Goal: Task Accomplishment & Management: Manage account settings

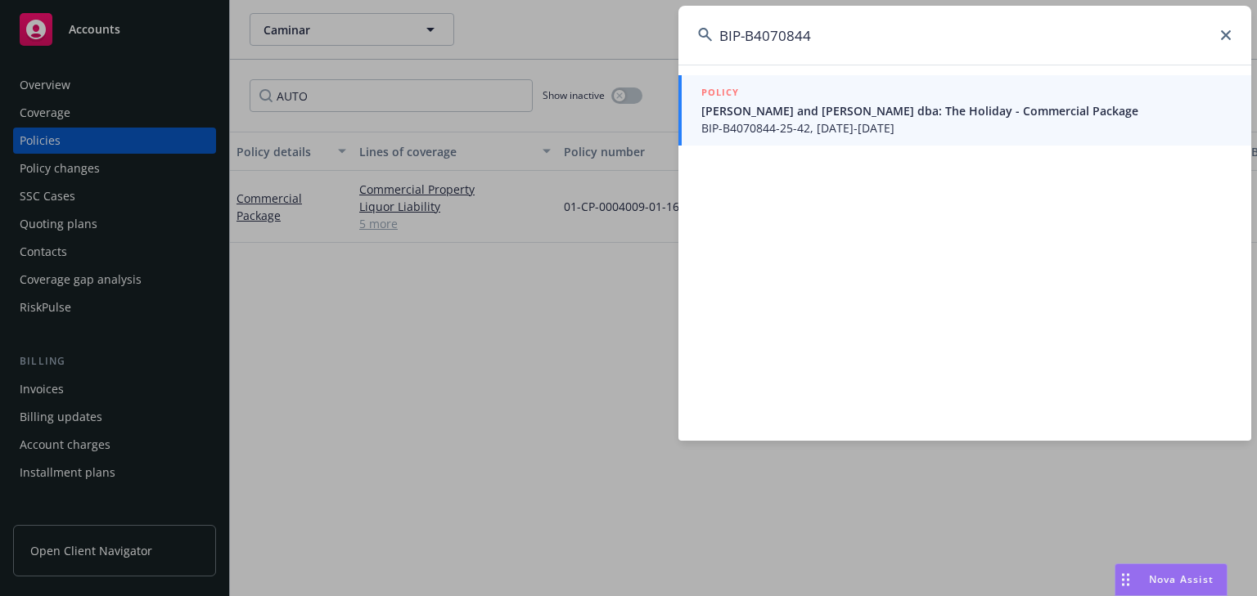
type input "BIP-B4070844"
click at [767, 117] on span "Barry and Karen Bruce dba: The Holiday - Commercial Package" at bounding box center [966, 110] width 530 height 17
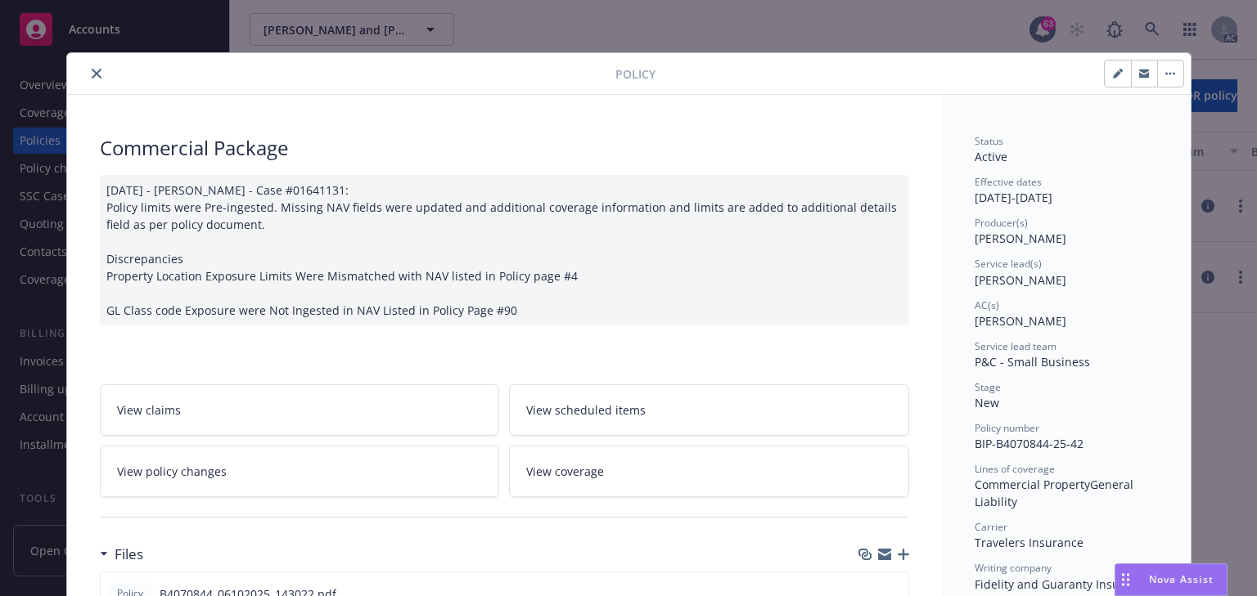
click at [298, 477] on link "View policy changes" at bounding box center [300, 472] width 400 height 52
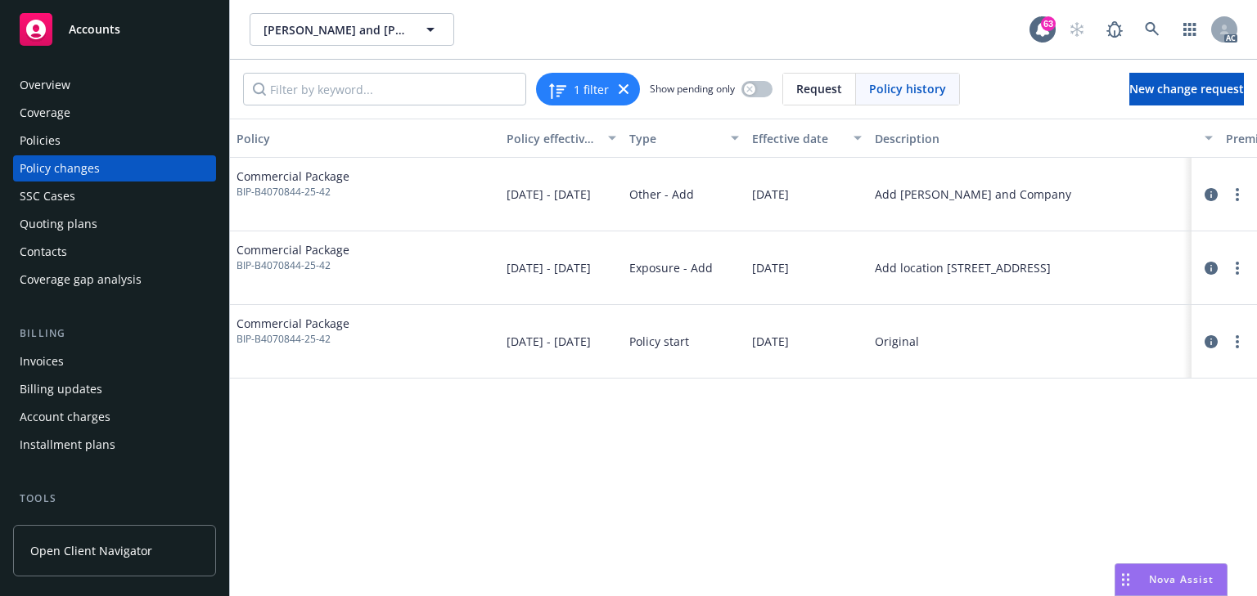
click at [789, 506] on div "Policy Policy effective dates Type Effective date Description Premium change An…" at bounding box center [743, 358] width 1027 height 478
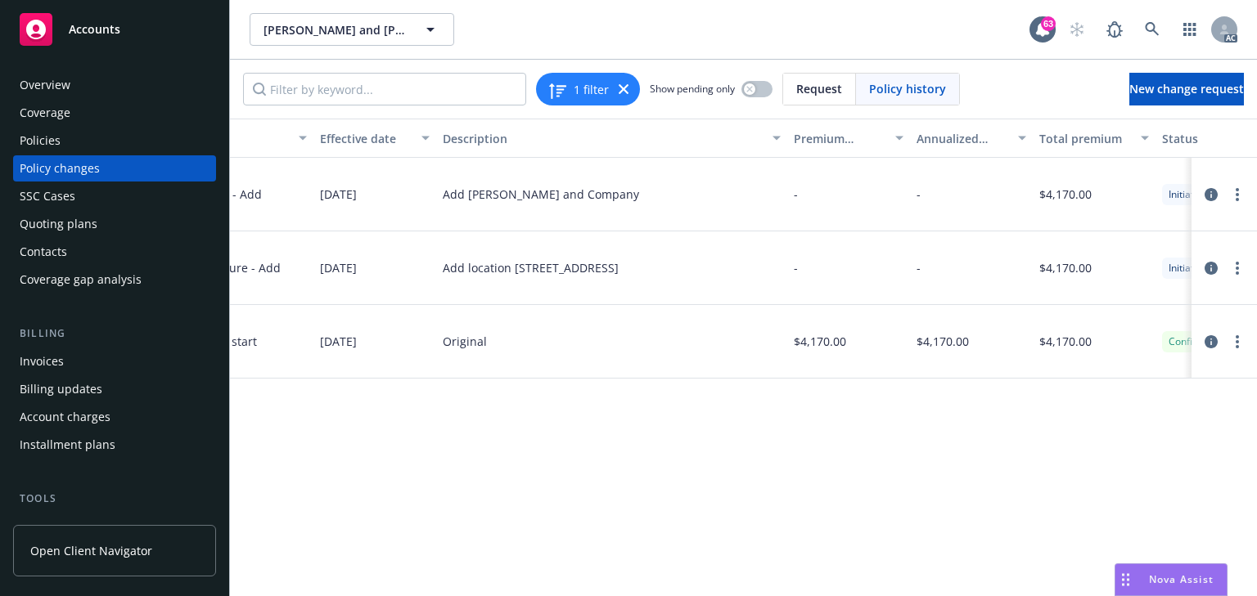
scroll to position [0, 518]
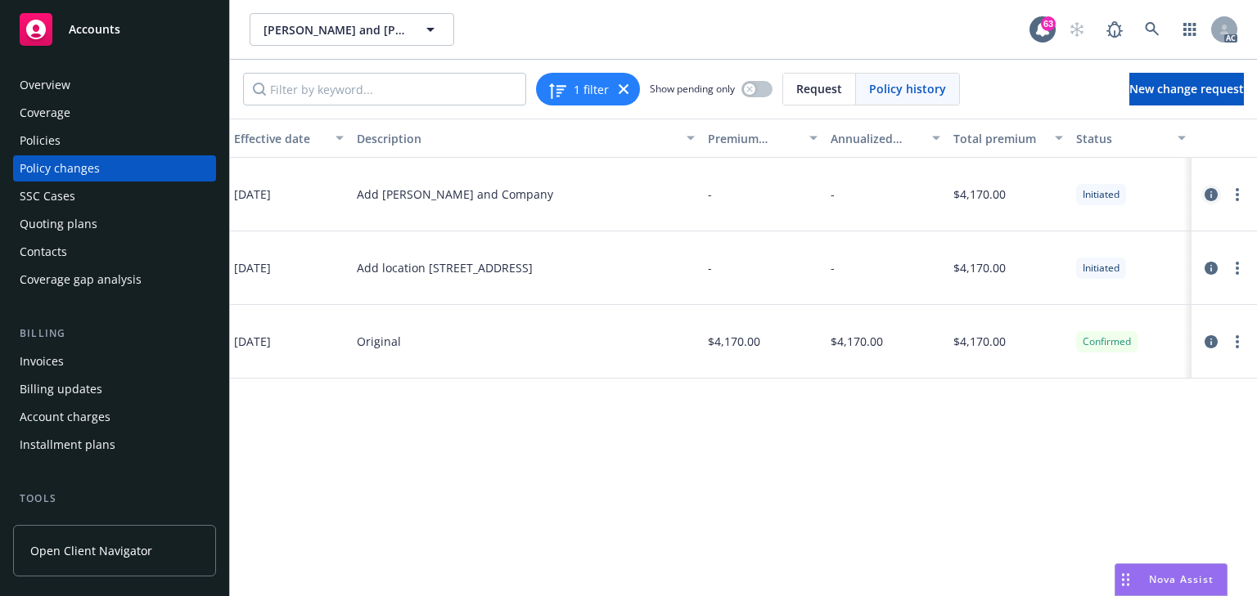
click at [1207, 191] on icon "circleInformation" at bounding box center [1210, 194] width 13 height 13
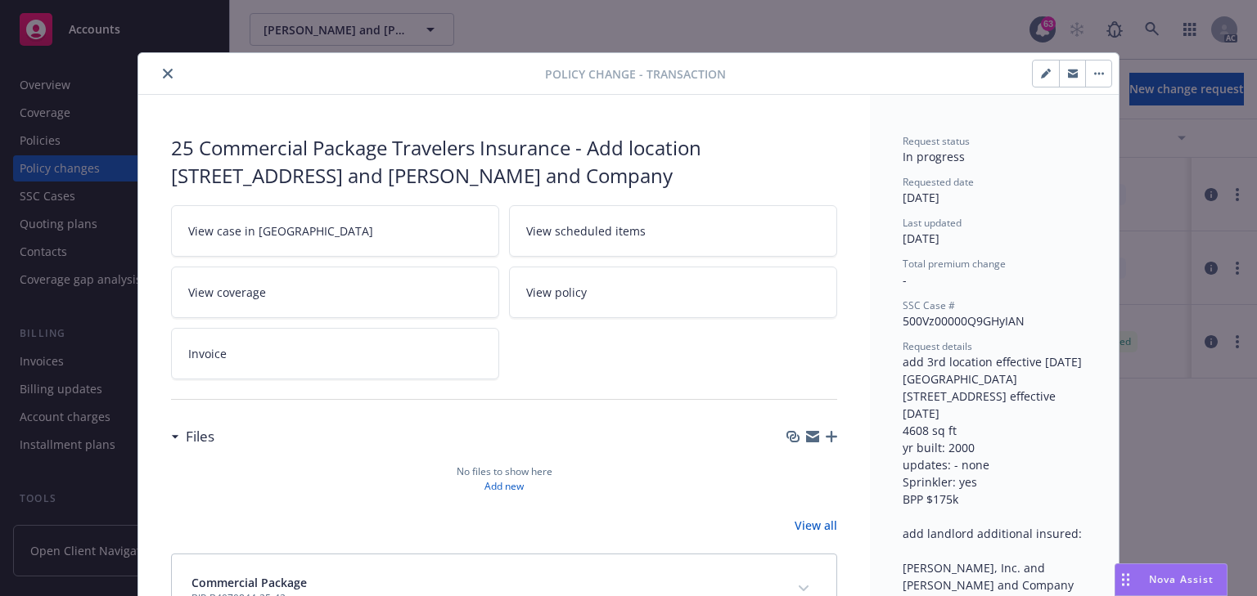
scroll to position [49, 0]
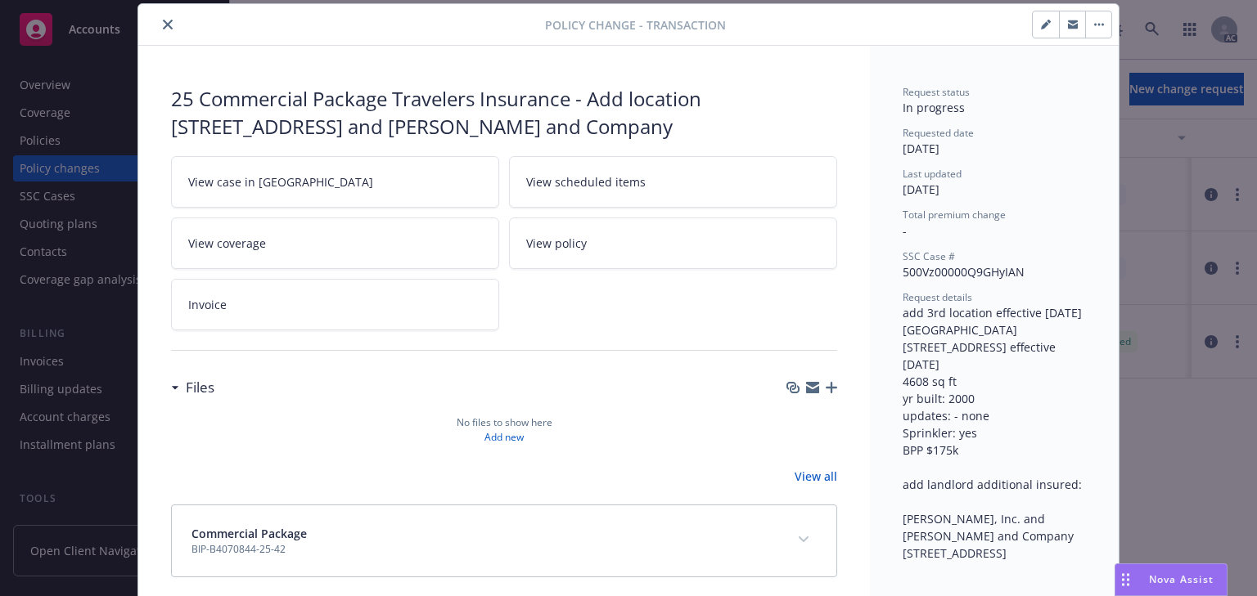
click at [290, 182] on link "View case in SSC" at bounding box center [335, 182] width 328 height 52
click at [163, 23] on icon "close" at bounding box center [168, 25] width 10 height 10
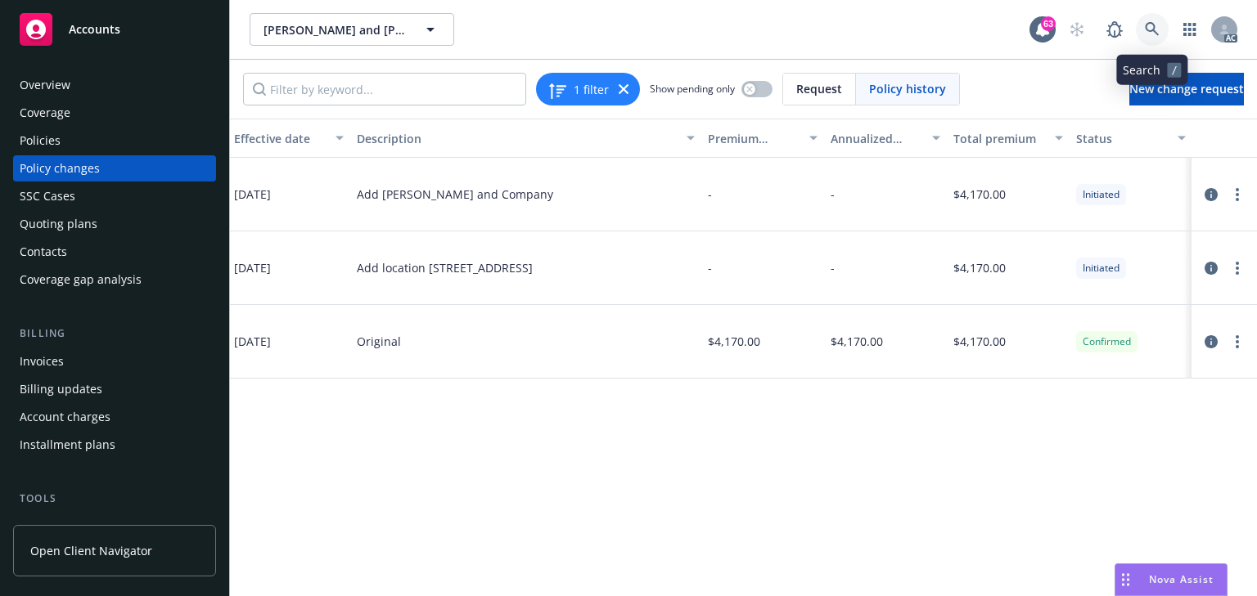
click at [1141, 28] on link at bounding box center [1152, 29] width 33 height 33
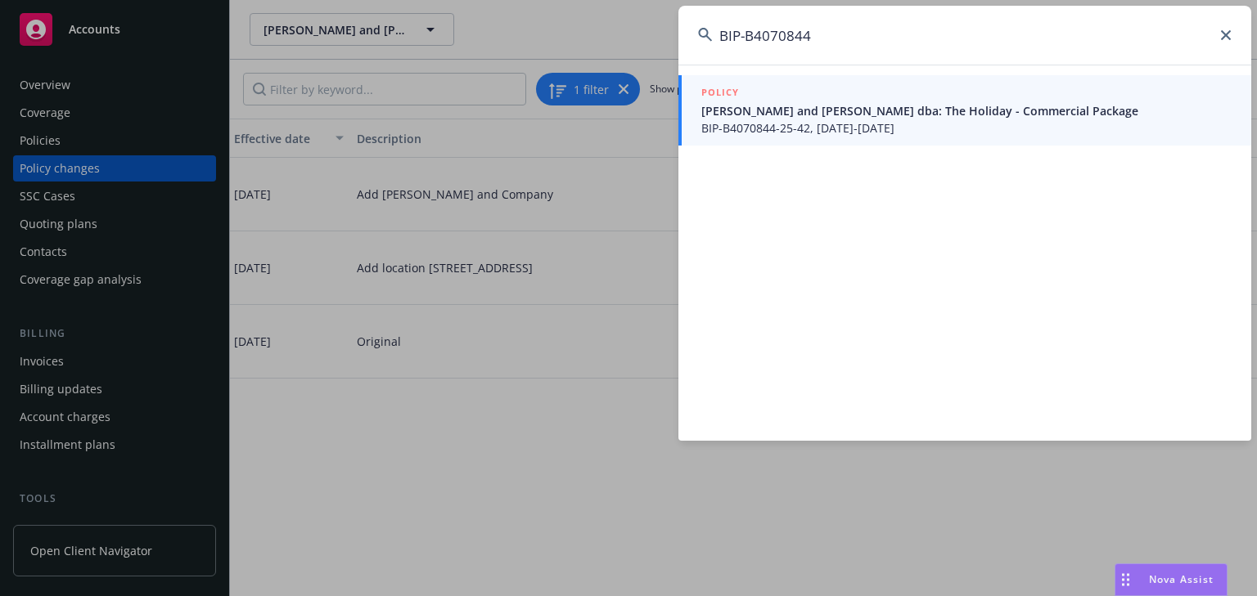
type input "BIP-B4070844"
click at [841, 121] on span "BIP-B4070844-25-42, 06/07/2025-06/07/2026" at bounding box center [966, 127] width 530 height 17
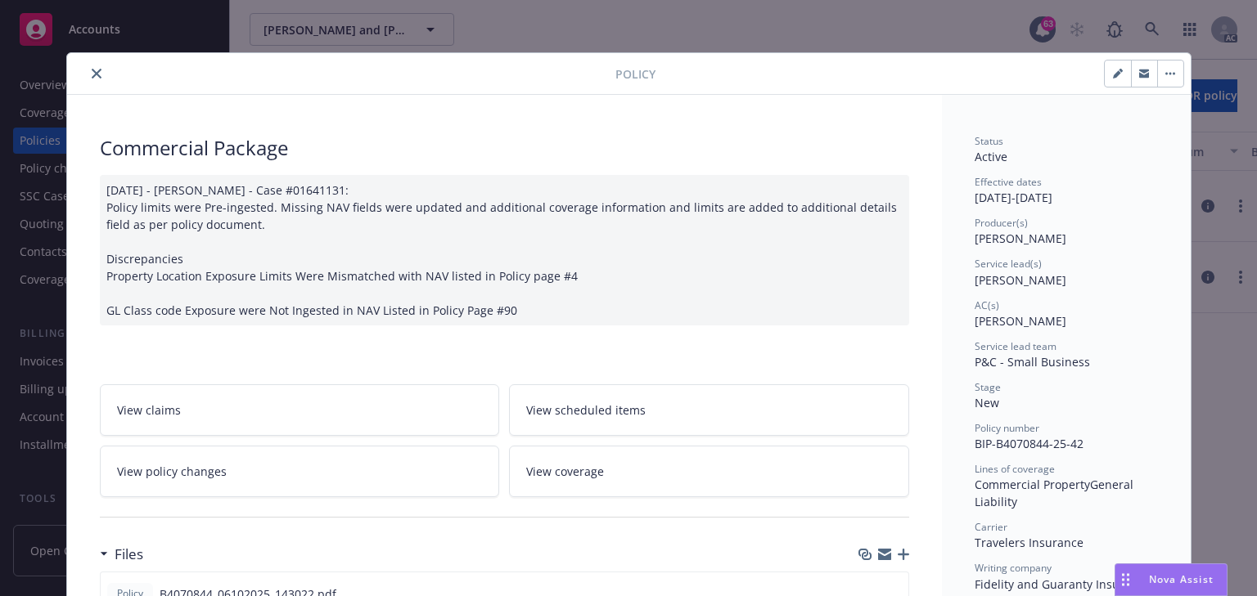
scroll to position [49, 0]
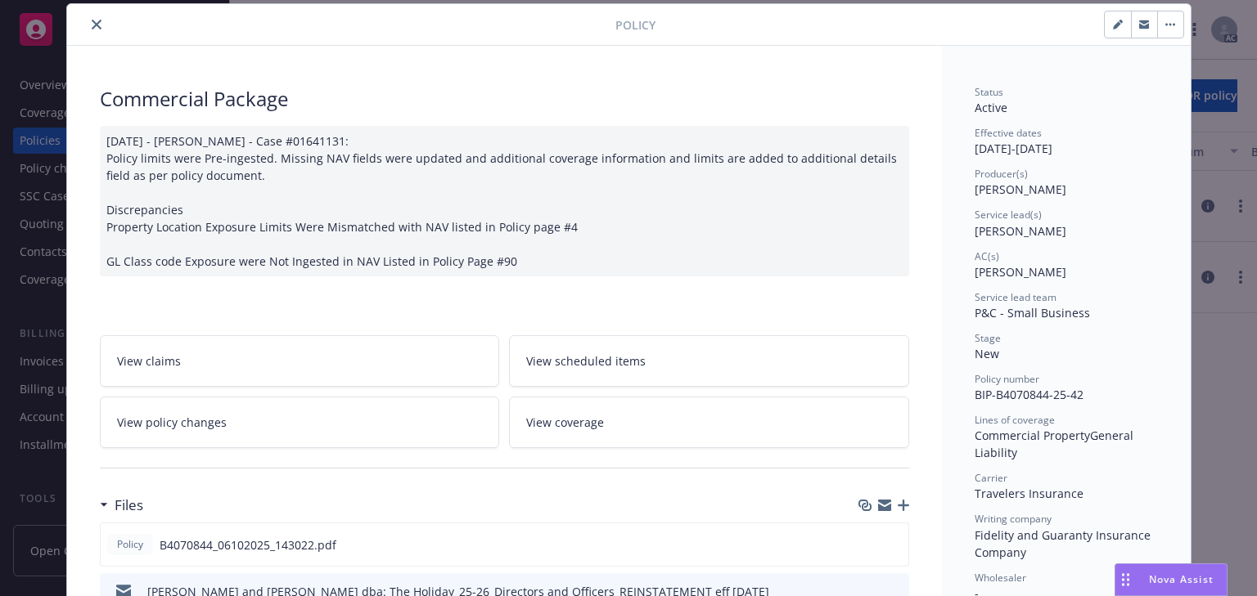
click at [92, 20] on icon "close" at bounding box center [97, 25] width 10 height 10
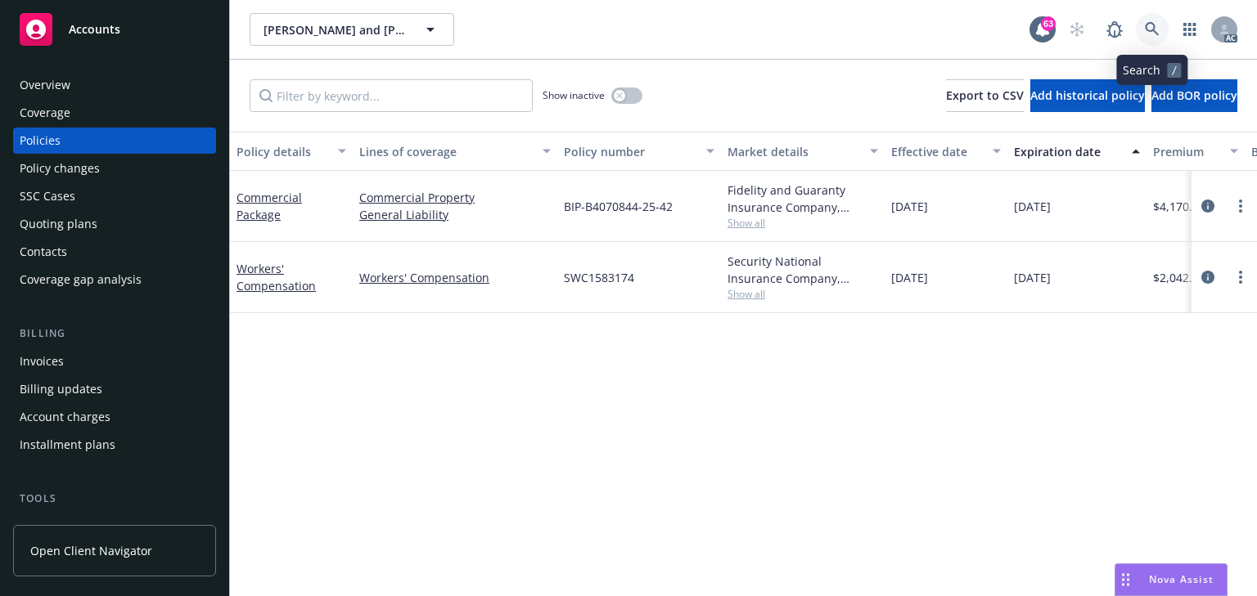
click at [1153, 28] on icon at bounding box center [1152, 29] width 14 height 14
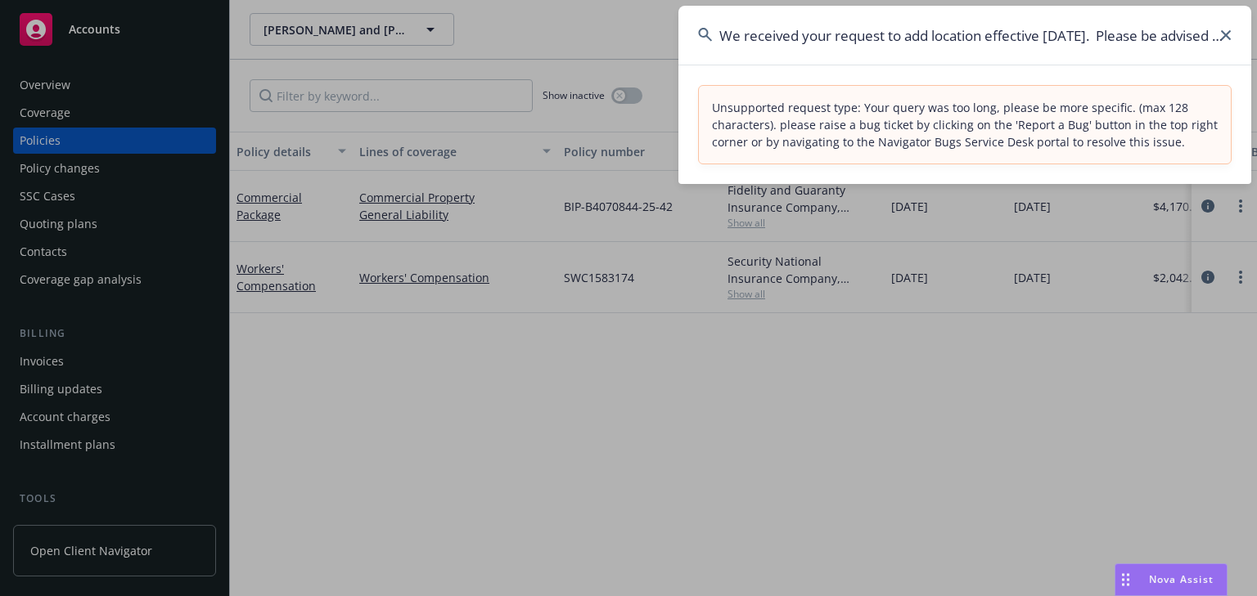
click at [1095, 26] on input "We received your request to add location effective 07/28/2025. Please be advise…" at bounding box center [964, 35] width 573 height 59
paste input "BIP-B4070844"
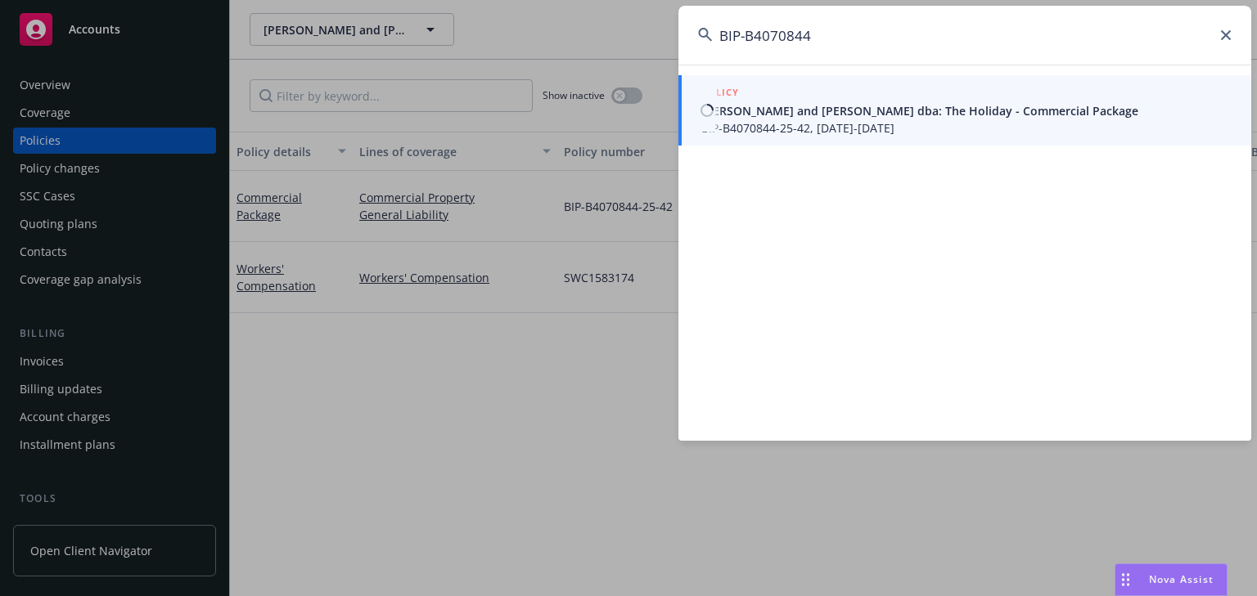
type input "BIP-B4070844"
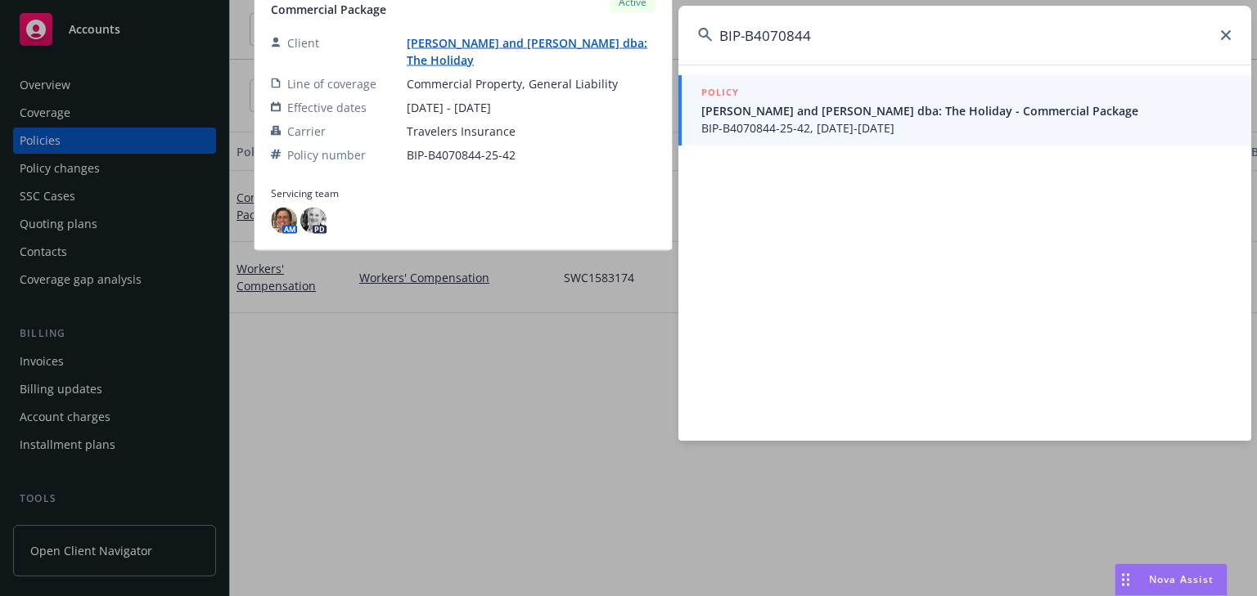
click at [767, 124] on span "BIP-B4070844-25-42, 06/07/2025-06/07/2026" at bounding box center [966, 127] width 530 height 17
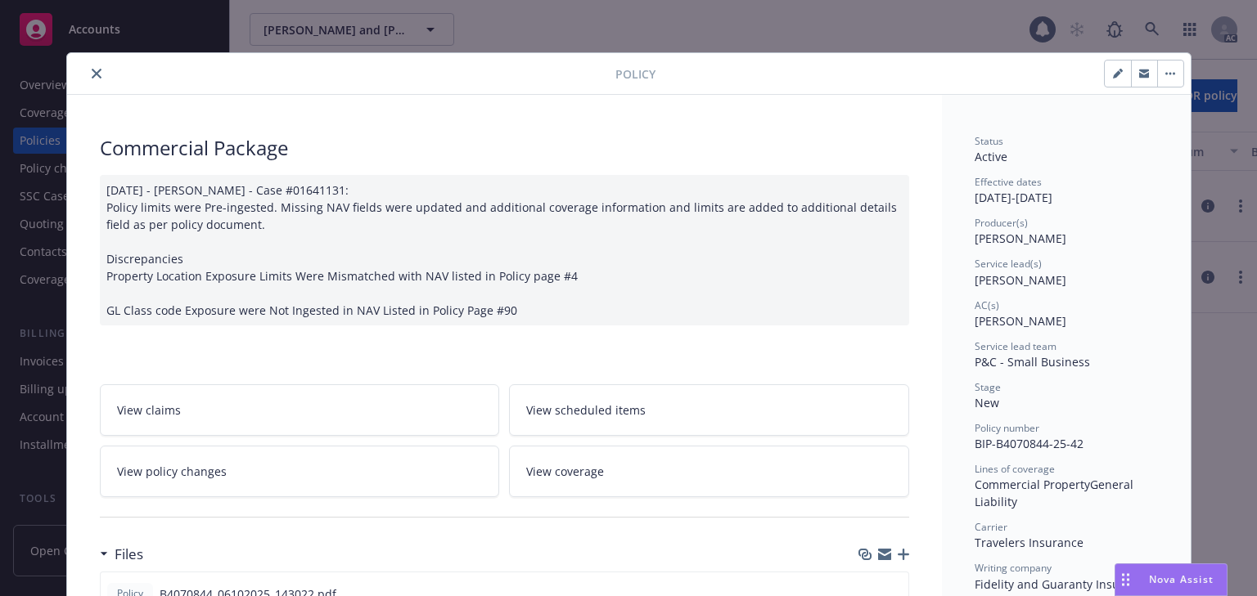
scroll to position [49, 0]
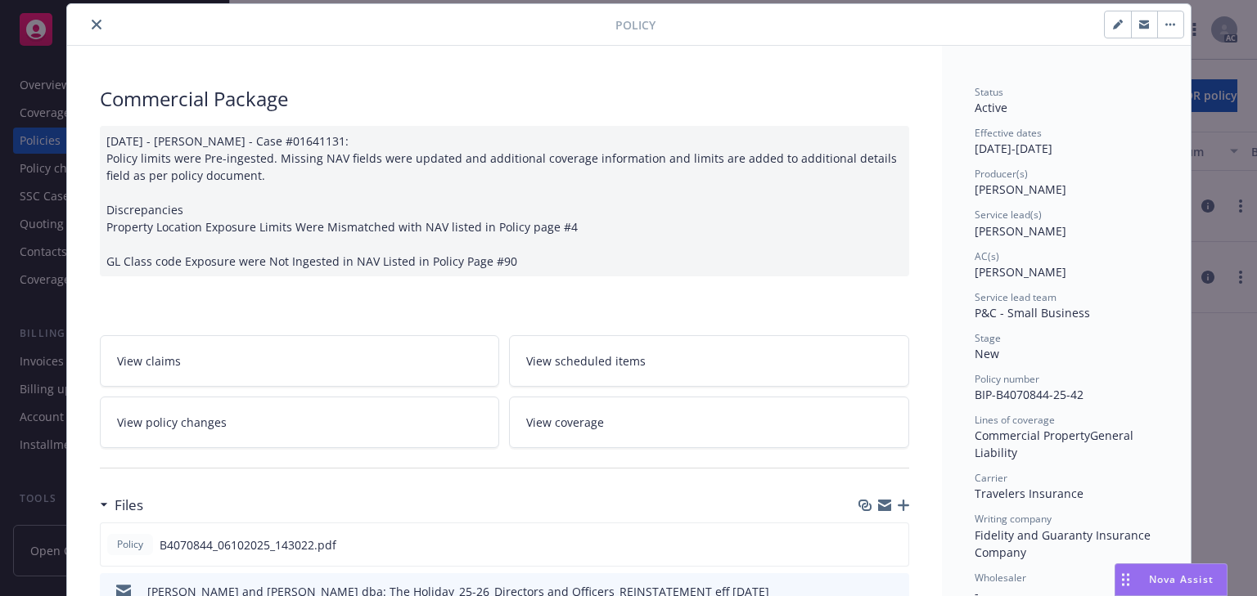
click at [174, 415] on span "View policy changes" at bounding box center [172, 422] width 110 height 17
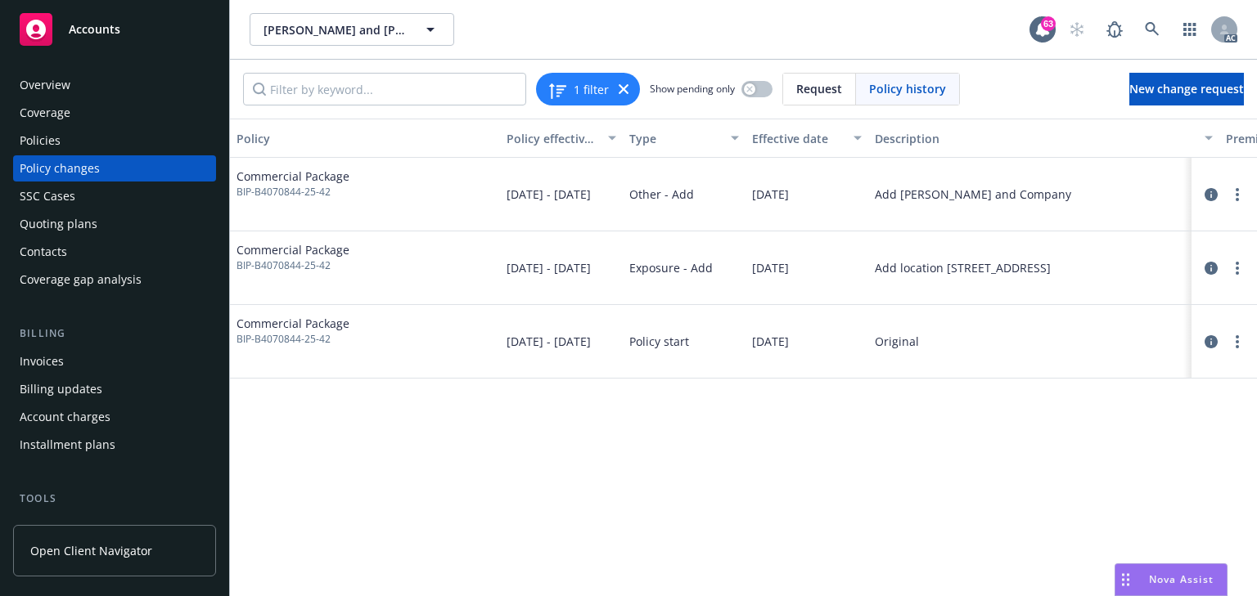
click at [1039, 566] on div "Policy Policy effective dates Type Effective date Description Premium change An…" at bounding box center [743, 358] width 1027 height 478
drag, startPoint x: 895, startPoint y: 586, endPoint x: 1122, endPoint y: 579, distance: 226.7
click at [1137, 590] on body "Accounts Overview Coverage Policies Policy changes SSC Cases Quoting plans Cont…" at bounding box center [628, 298] width 1257 height 596
drag, startPoint x: 980, startPoint y: 524, endPoint x: 978, endPoint y: 560, distance: 36.1
click at [981, 525] on div "Policy Policy effective dates Type Effective date Description Premium change An…" at bounding box center [743, 358] width 1027 height 478
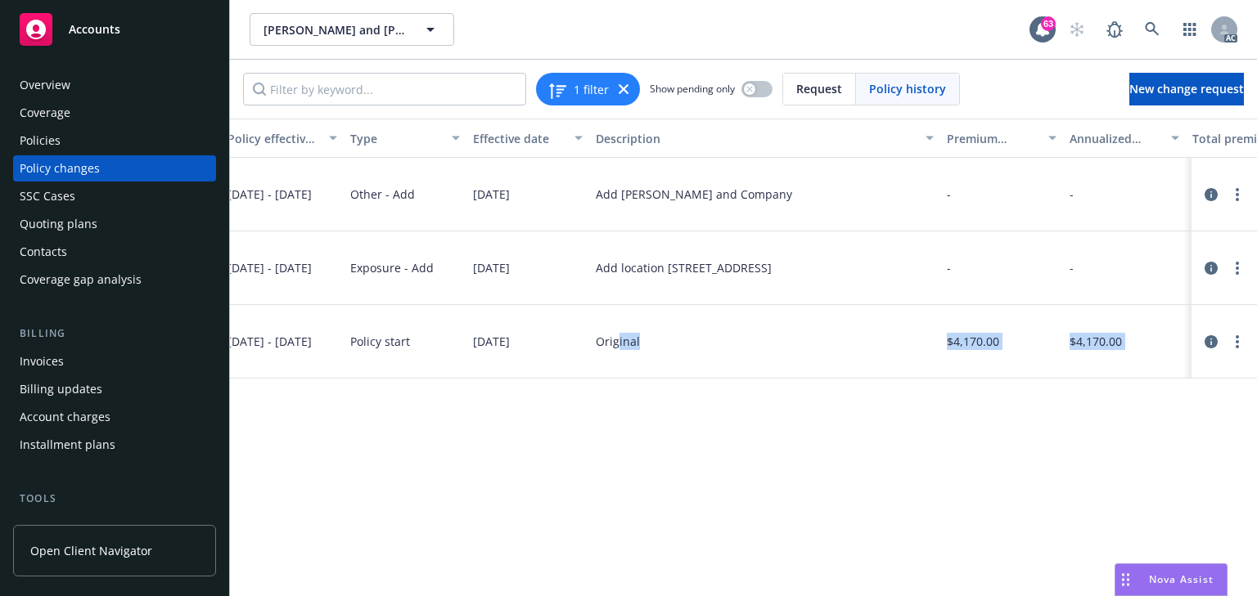
scroll to position [0, 299]
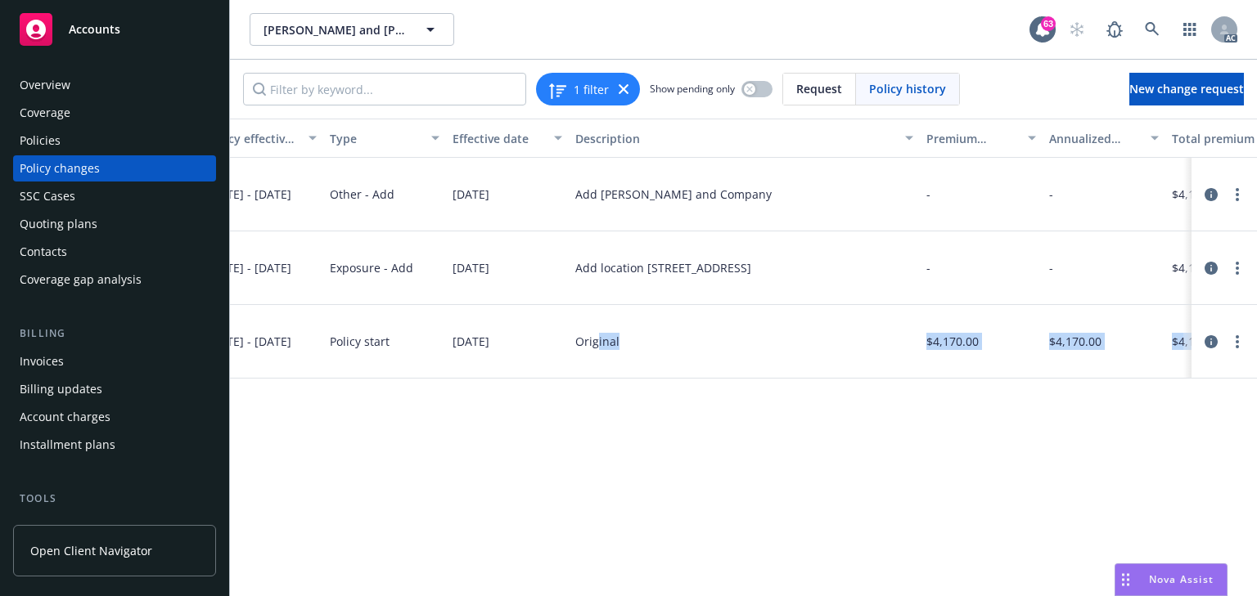
click at [670, 469] on div "Policy Policy effective dates Type Effective date Description Premium change An…" at bounding box center [743, 358] width 1027 height 478
click at [1212, 263] on icon "circleInformation" at bounding box center [1210, 268] width 13 height 13
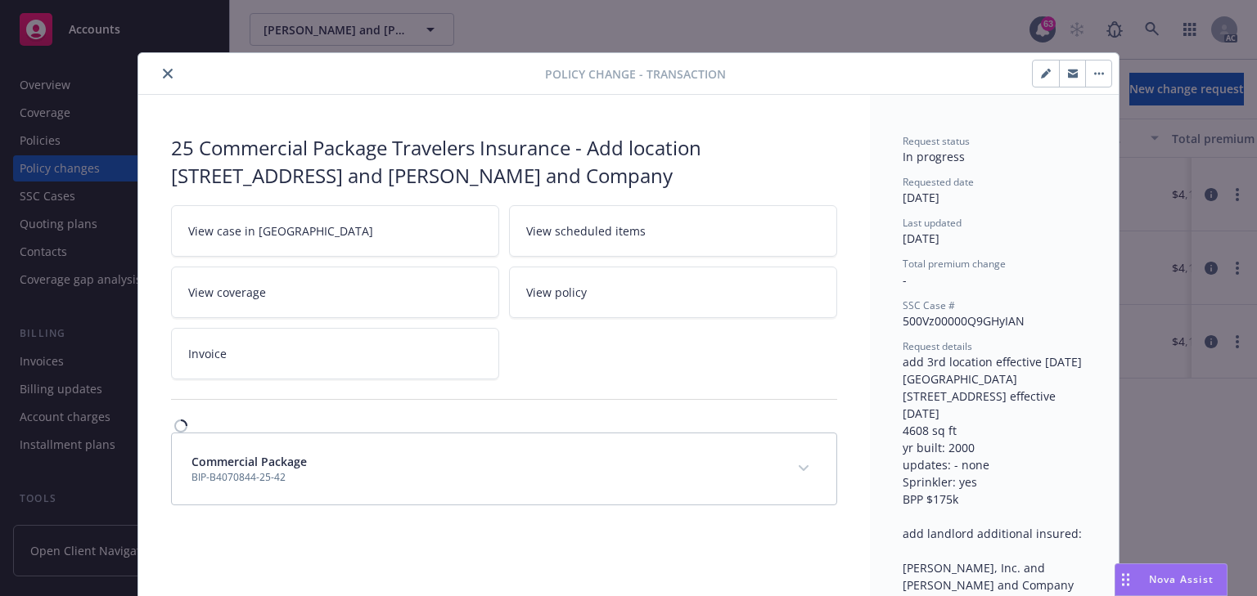
scroll to position [49, 0]
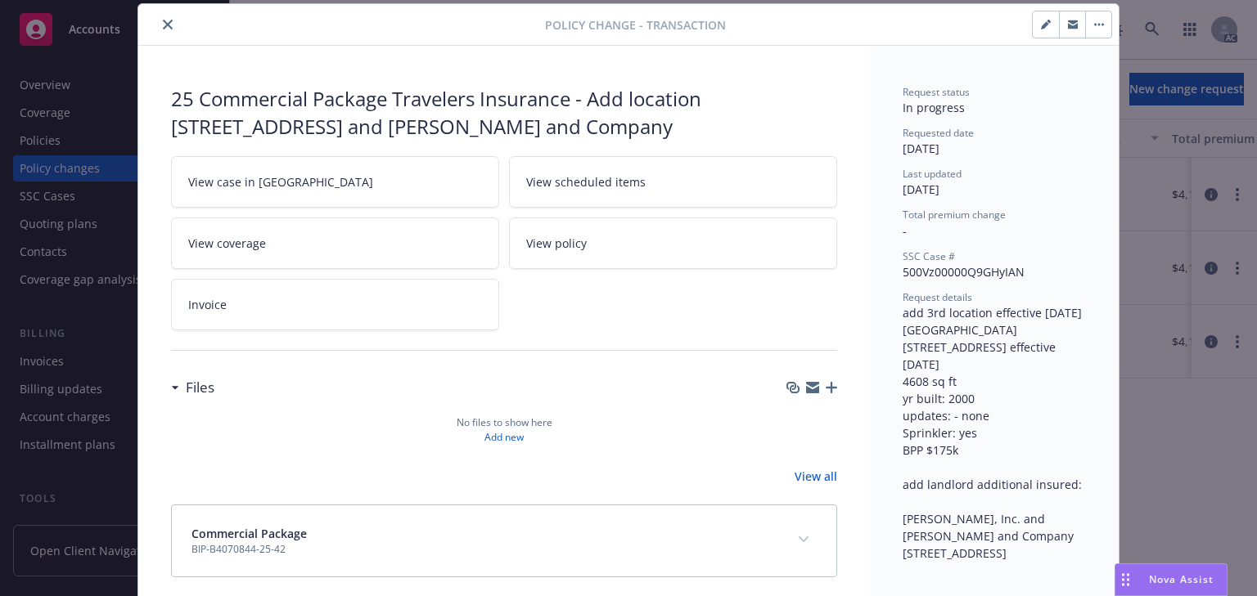
click at [342, 183] on link "View case in SSC" at bounding box center [335, 182] width 328 height 52
click at [163, 22] on icon "close" at bounding box center [168, 25] width 10 height 10
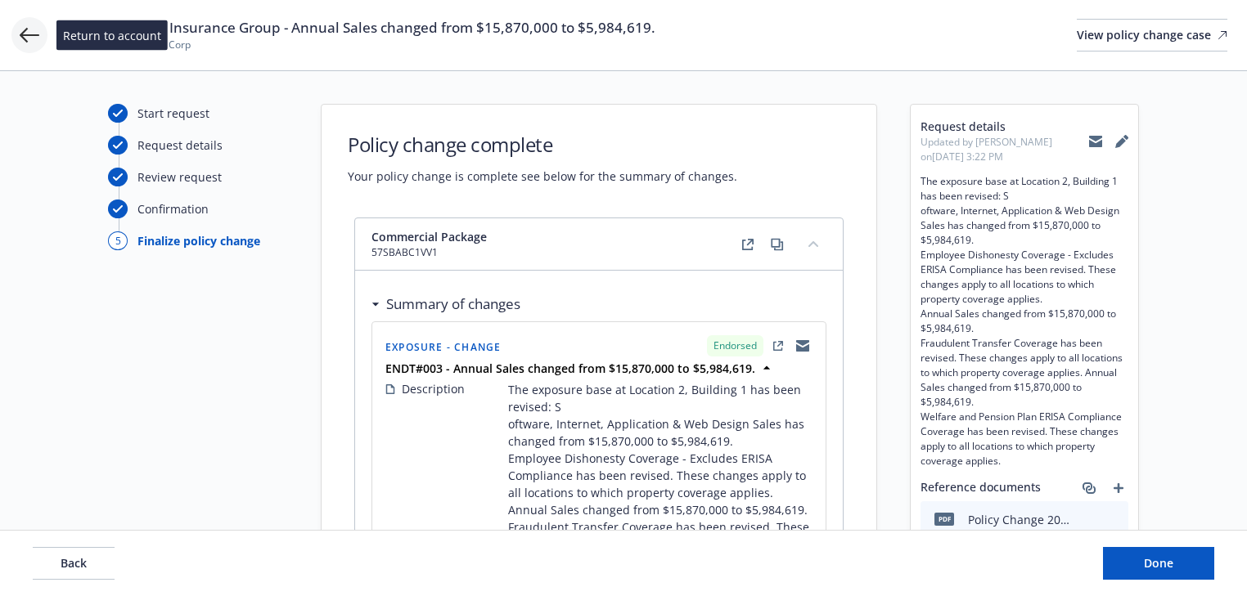
click at [23, 31] on icon at bounding box center [30, 35] width 20 height 20
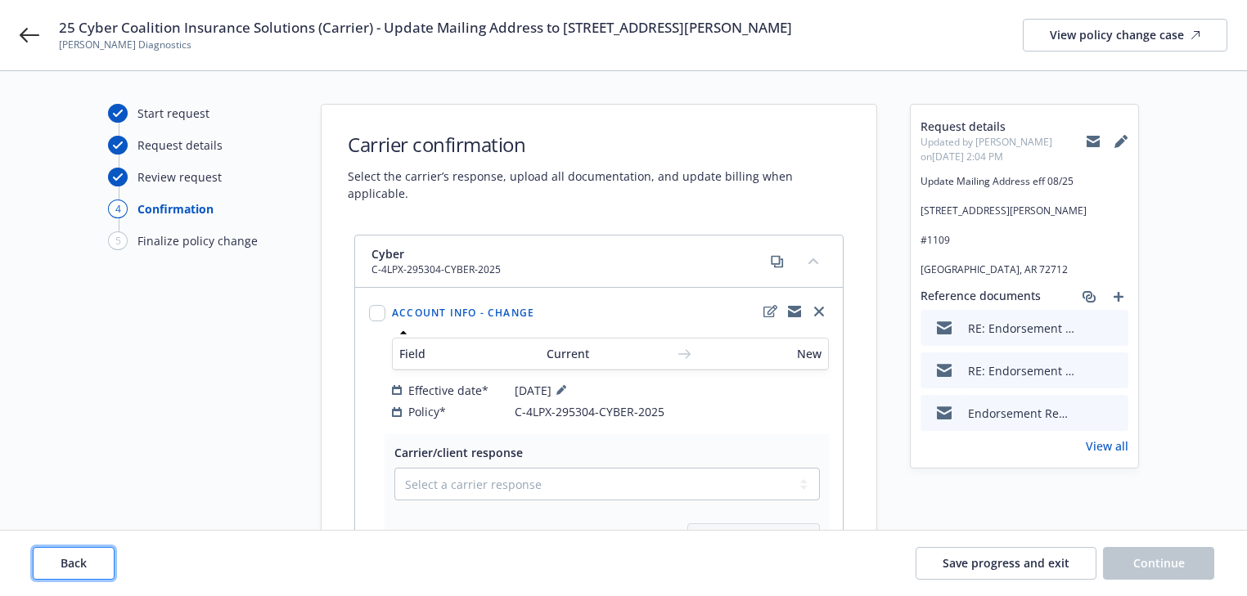
click at [86, 558] on span "Back" at bounding box center [74, 564] width 26 height 16
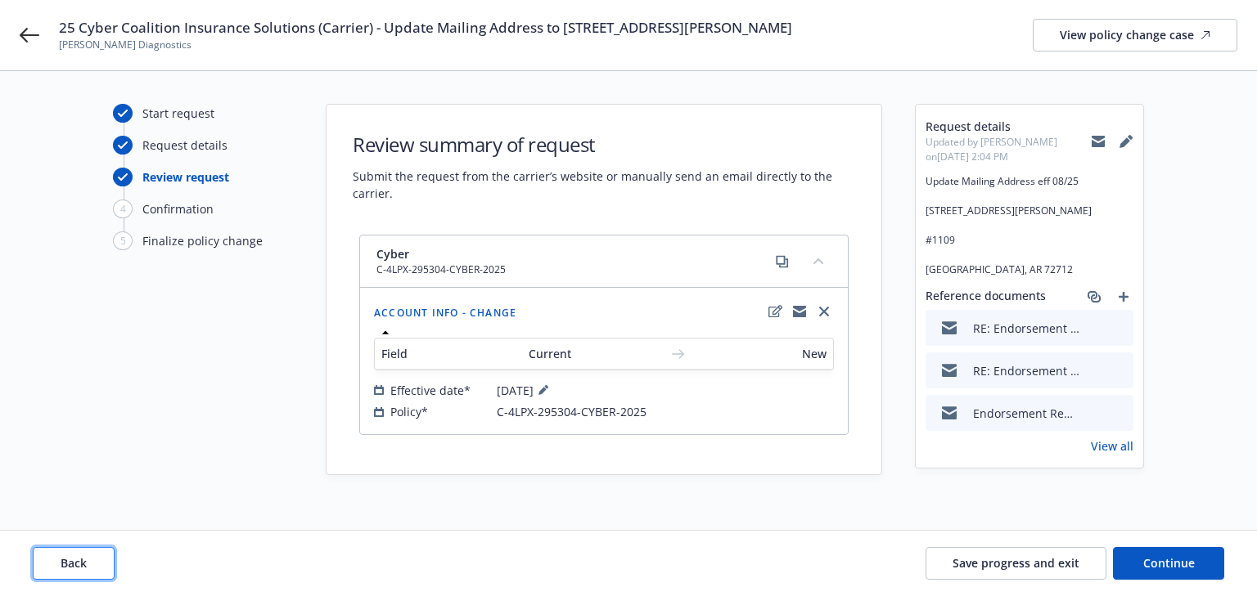
click at [86, 558] on span "Back" at bounding box center [74, 564] width 26 height 16
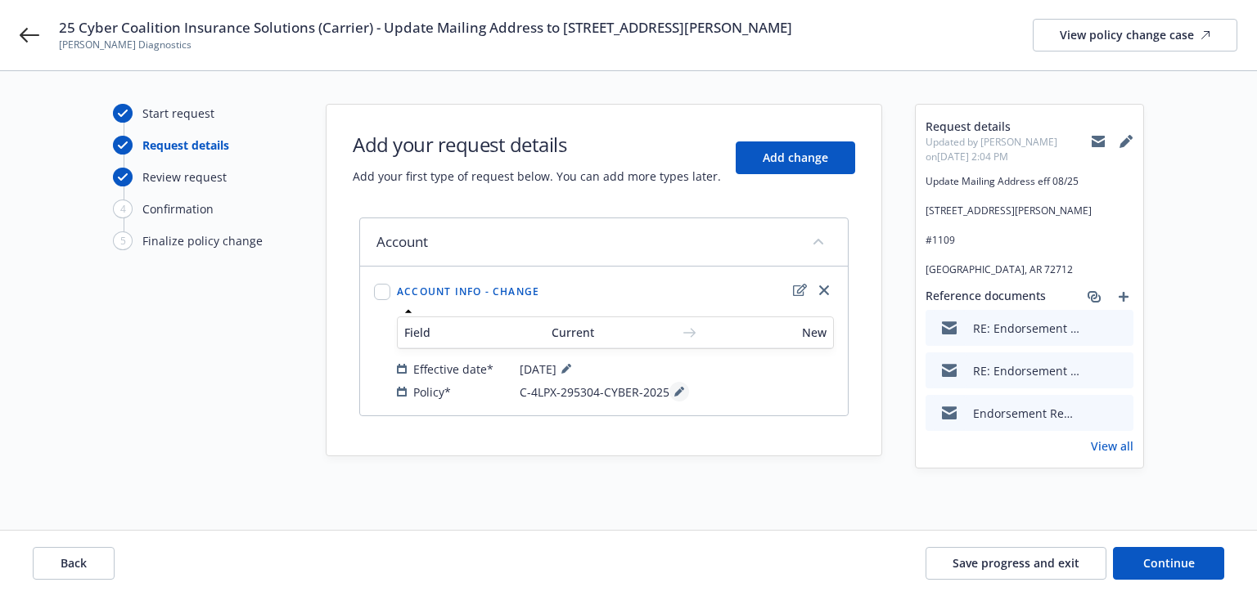
click at [670, 390] on button at bounding box center [679, 392] width 20 height 20
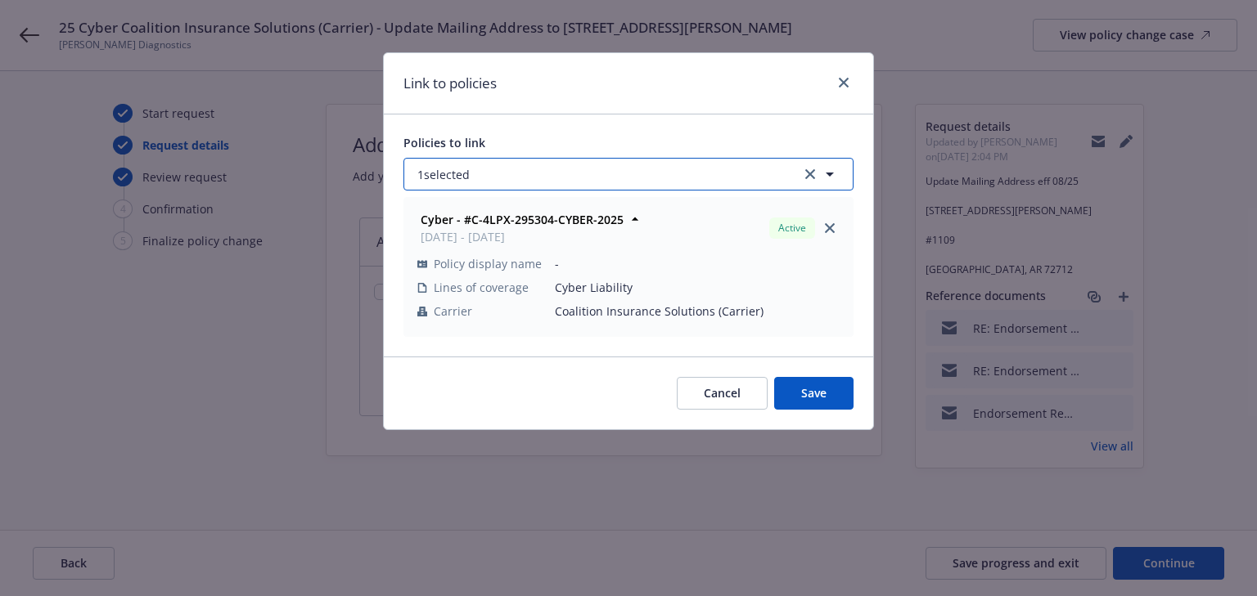
click at [502, 166] on button "1 selected" at bounding box center [628, 174] width 450 height 33
select select "ACTIVE"
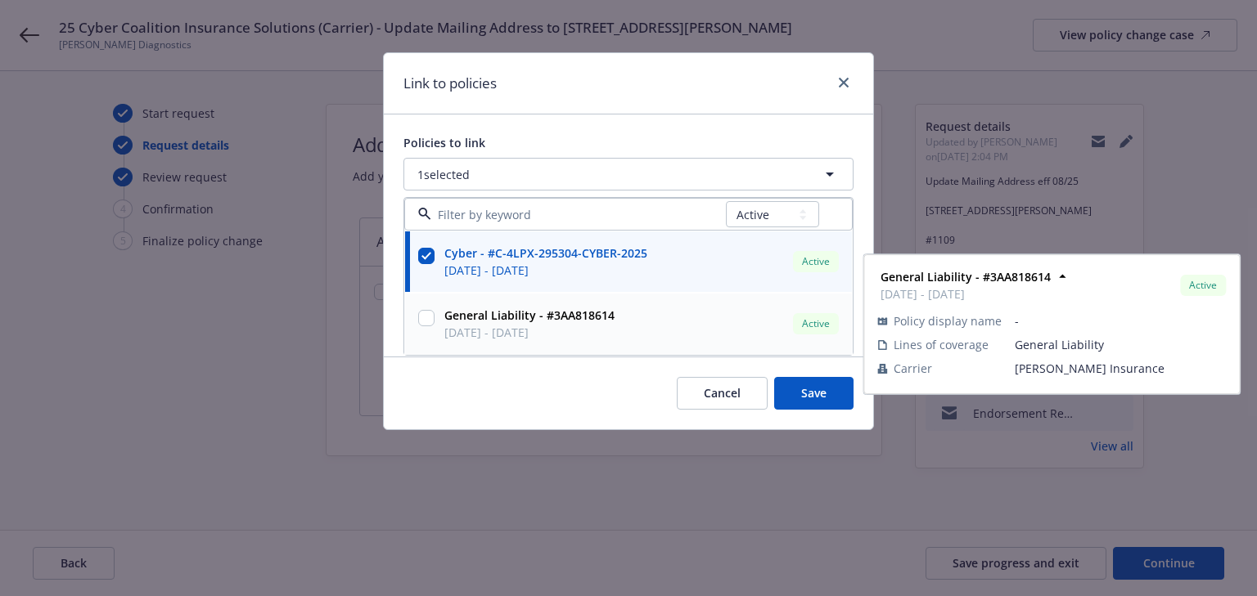
click at [429, 317] on input "checkbox" at bounding box center [426, 318] width 16 height 16
checkbox input "true"
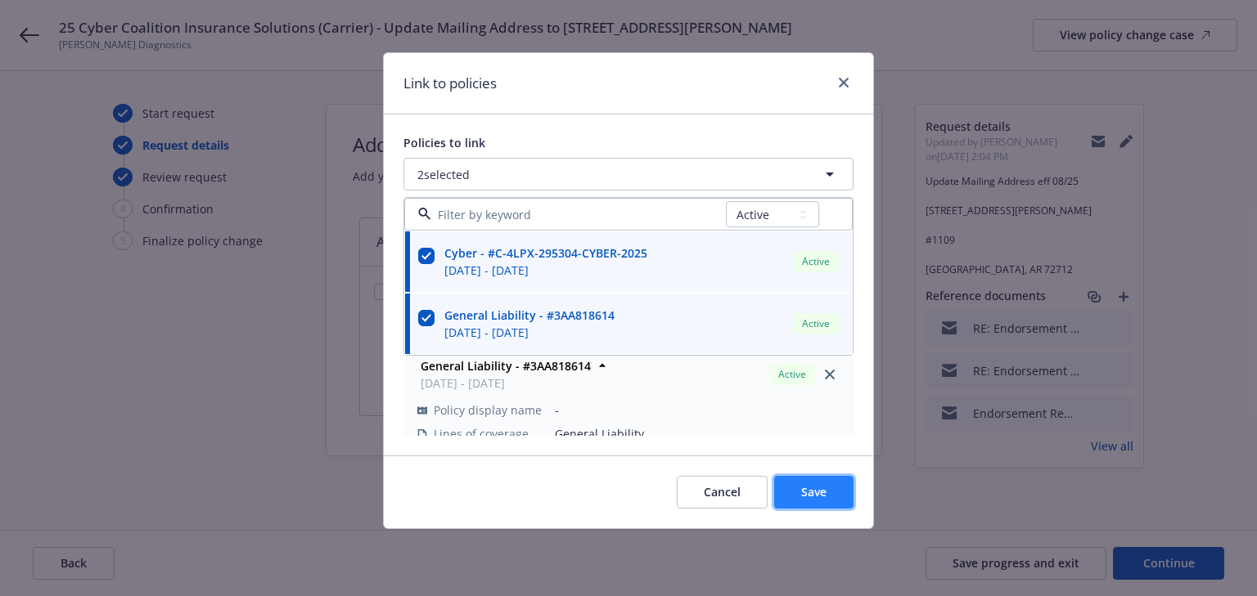
click at [807, 500] on button "Save" at bounding box center [813, 492] width 79 height 33
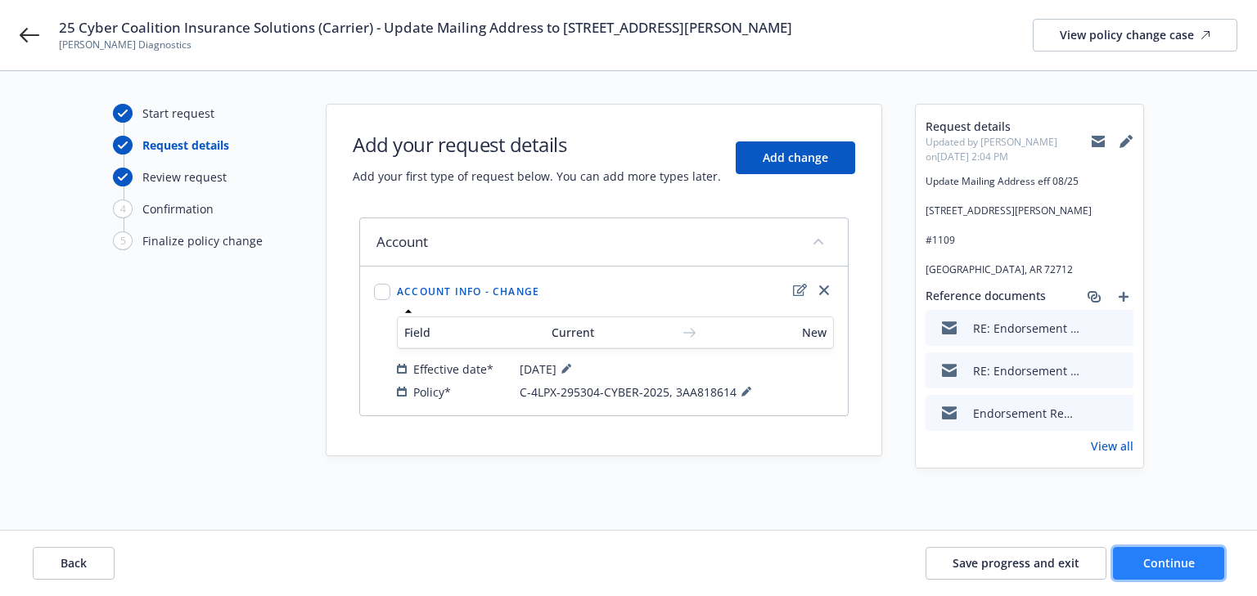
click at [1220, 572] on button "Continue" at bounding box center [1168, 563] width 111 height 33
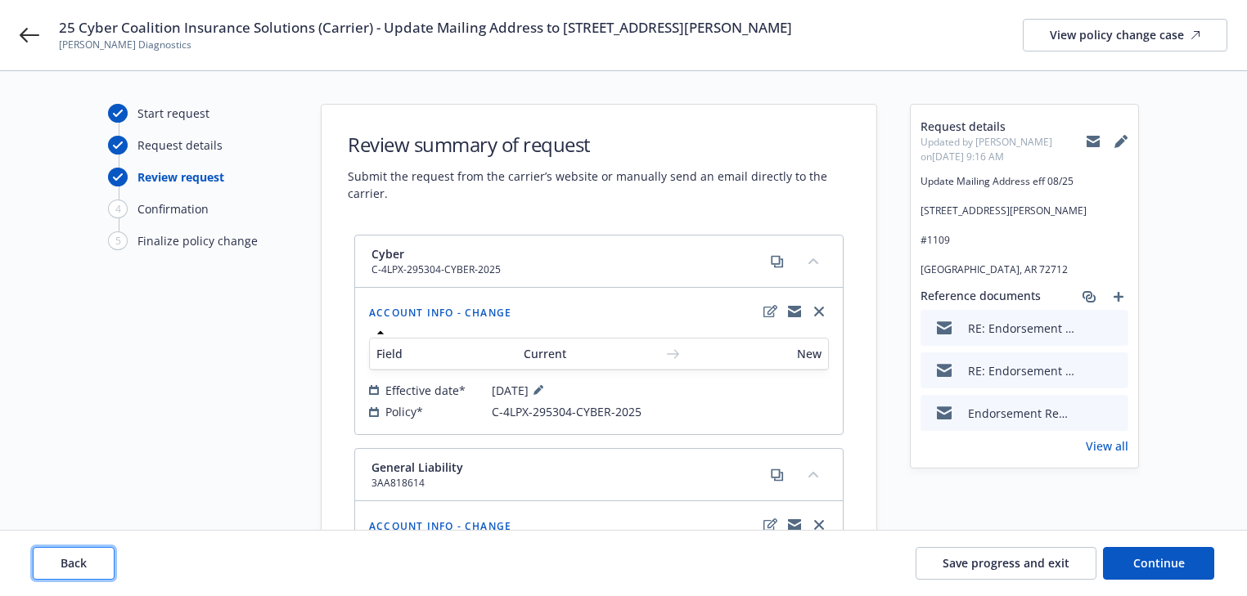
click at [71, 567] on span "Back" at bounding box center [74, 564] width 26 height 16
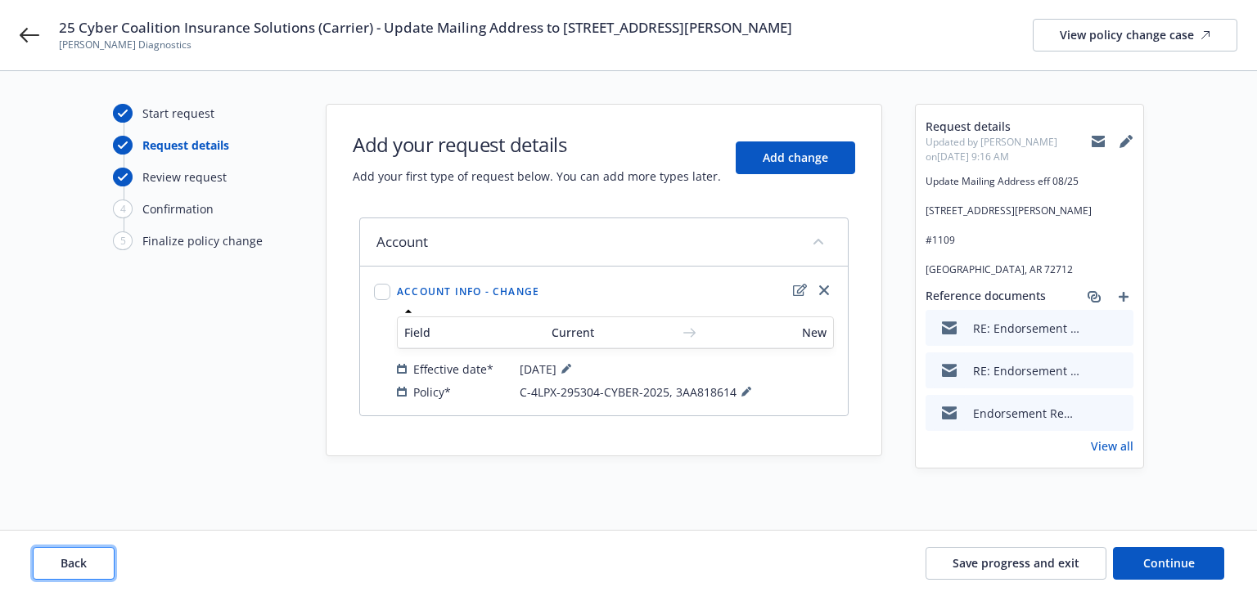
click at [71, 567] on span "Back" at bounding box center [74, 564] width 26 height 16
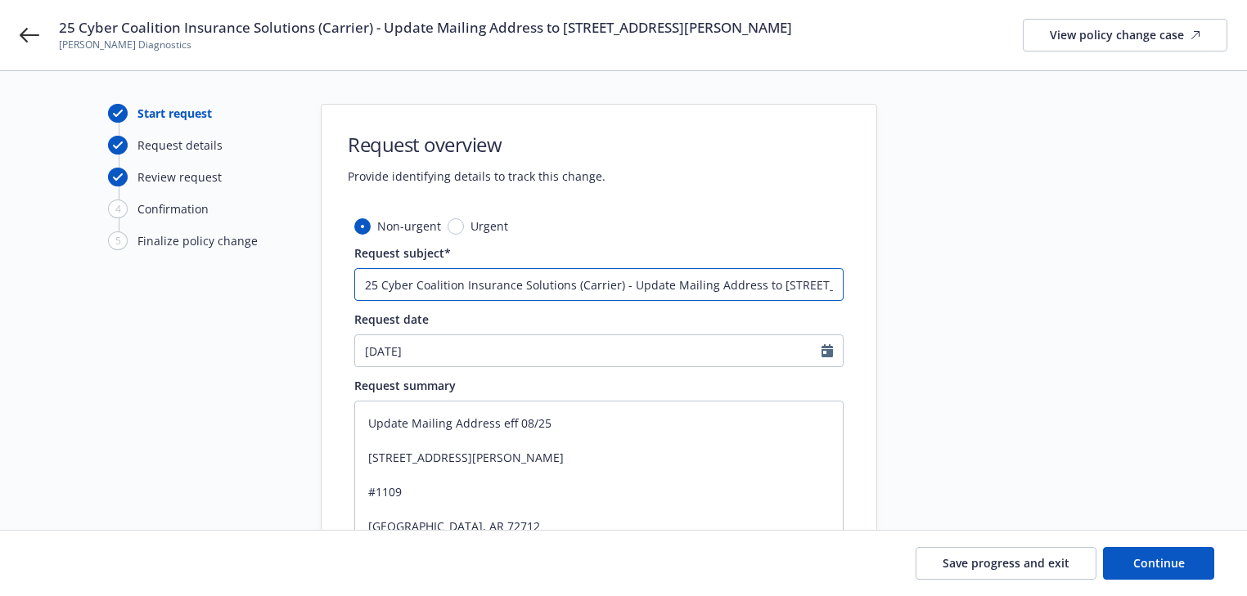
click at [381, 285] on input "25 Cyber Coalition Insurance Solutions (Carrier) - Update Mailing Address to [S…" at bounding box center [598, 284] width 489 height 33
click at [1179, 566] on span "Continue" at bounding box center [1159, 564] width 52 height 16
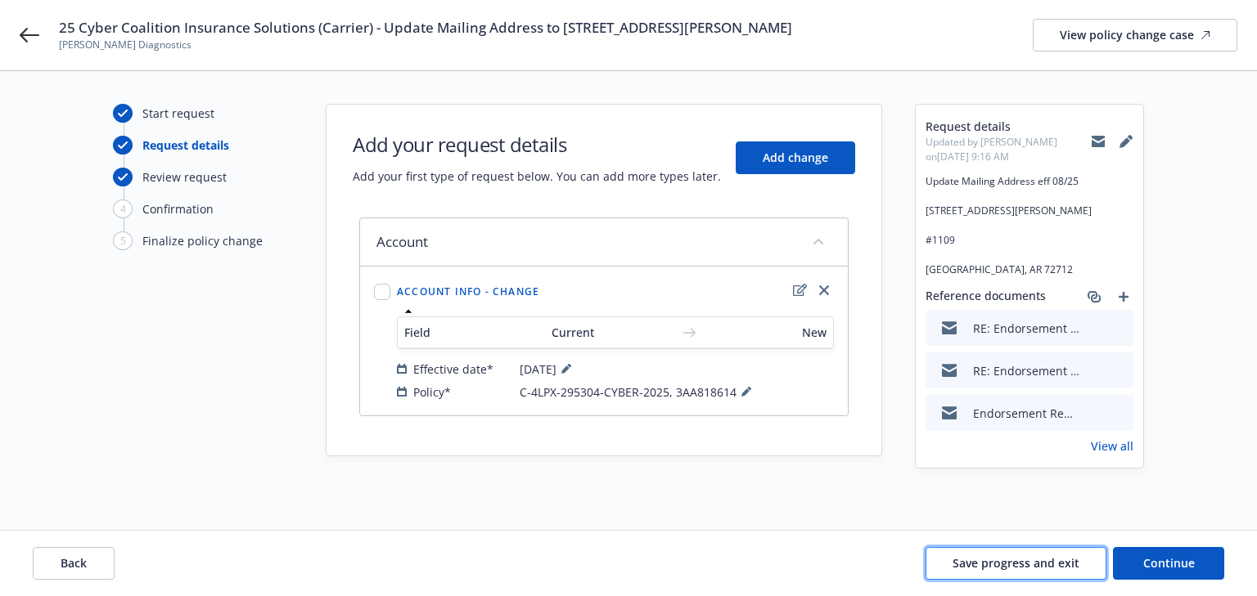
click at [1015, 569] on span "Save progress and exit" at bounding box center [1015, 564] width 127 height 16
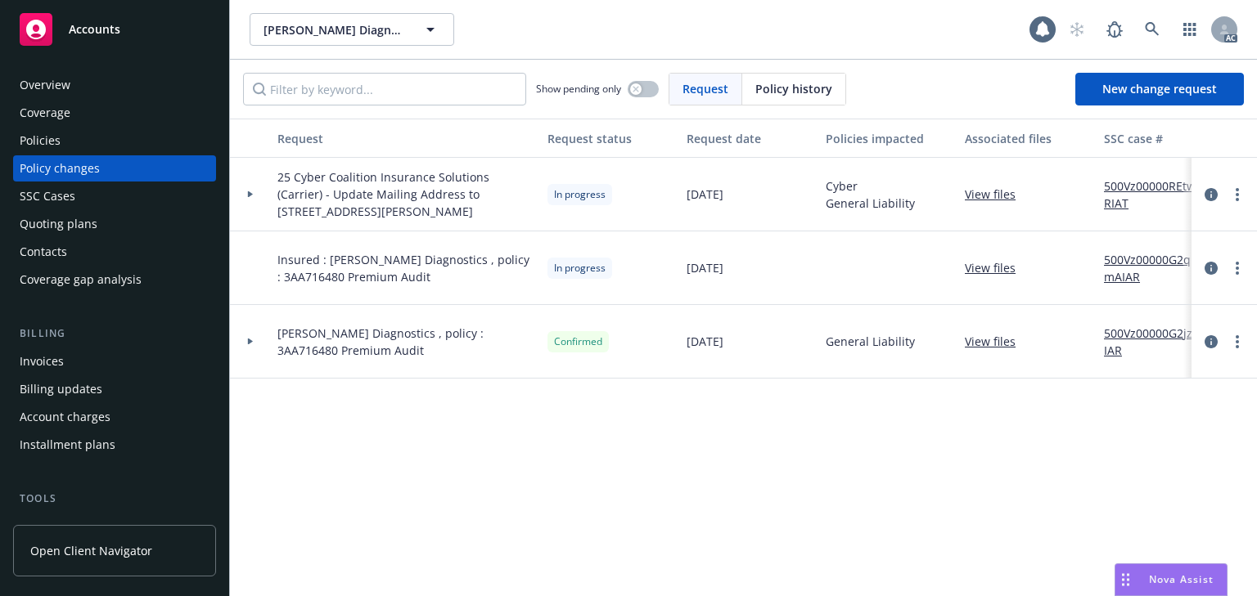
click at [29, 135] on div "Policies" at bounding box center [40, 141] width 41 height 26
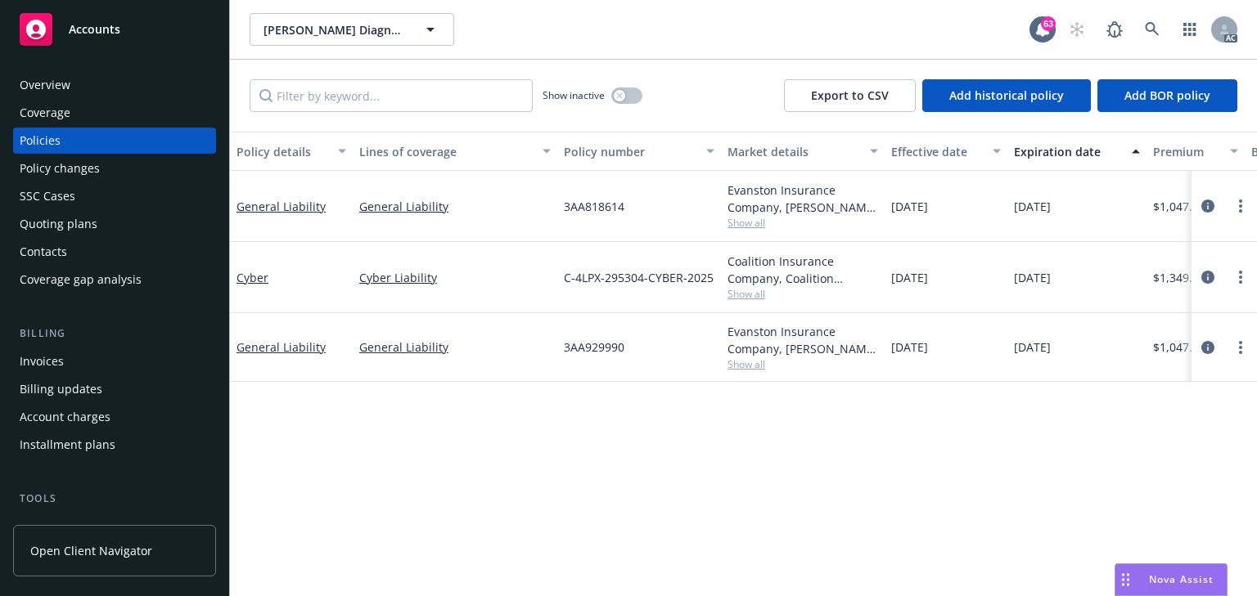
click at [760, 227] on span "Show all" at bounding box center [802, 223] width 151 height 14
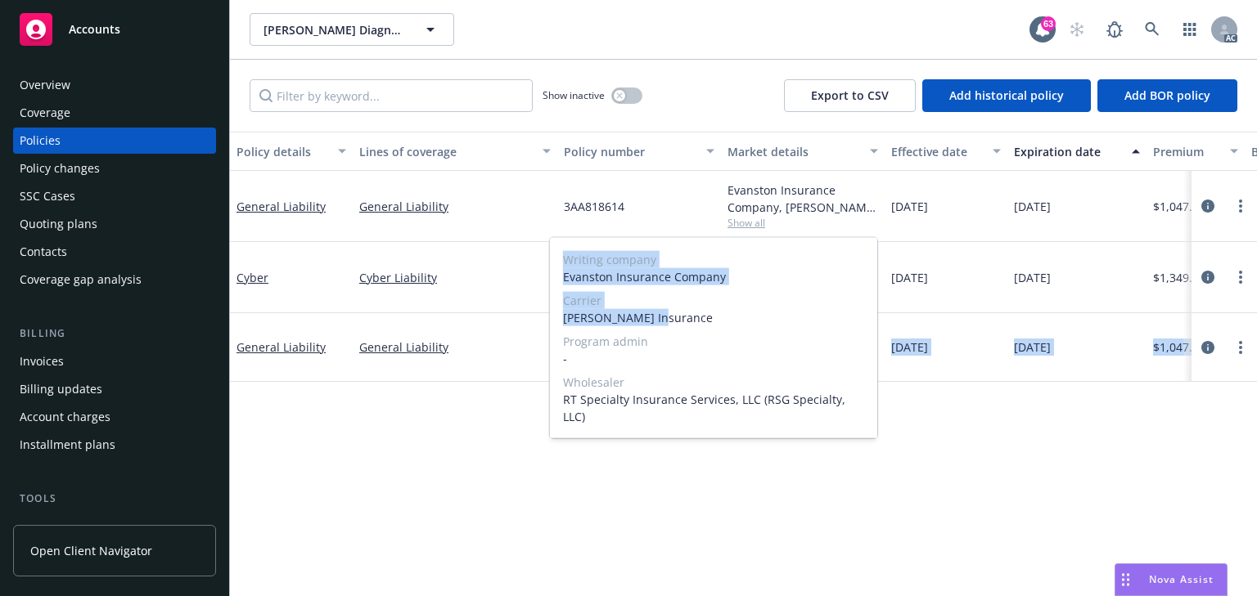
copy body "3AA929990 Evanston Insurance Company, [PERSON_NAME] Insurance, RT Specialty Ins…"
copy span "[PERSON_NAME] Insurance"
drag, startPoint x: 674, startPoint y: 322, endPoint x: 563, endPoint y: 324, distance: 111.3
click at [563, 324] on span "[PERSON_NAME] Insurance" at bounding box center [713, 317] width 301 height 17
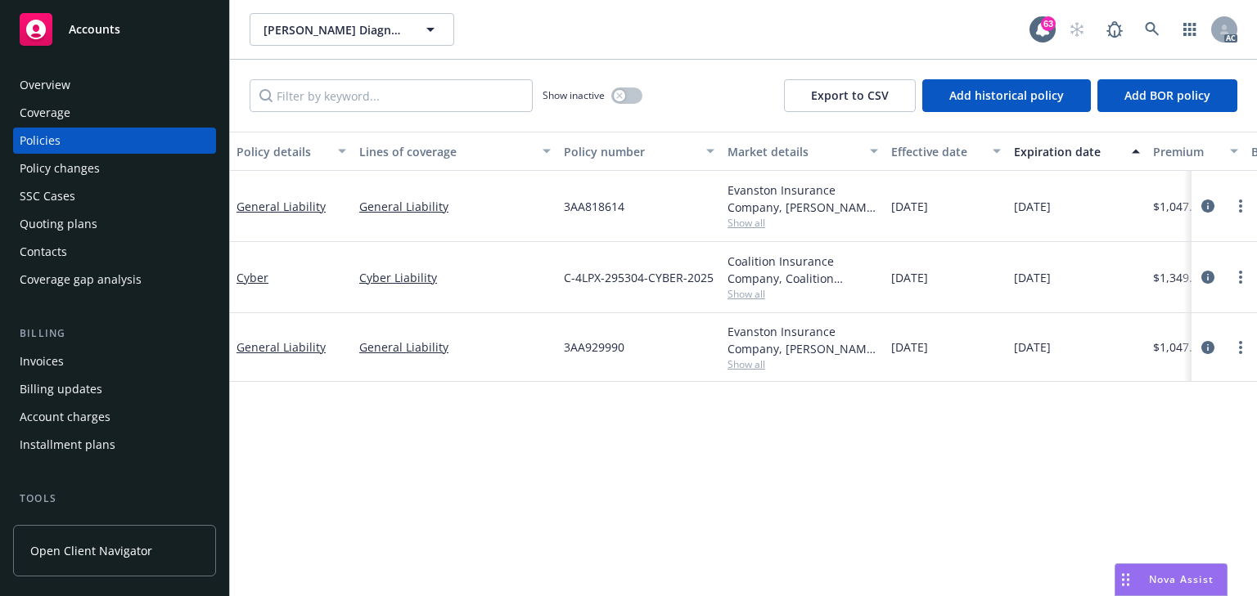
drag, startPoint x: 558, startPoint y: 503, endPoint x: 535, endPoint y: 504, distance: 22.9
click at [558, 503] on div "Policy details Lines of coverage Policy number Market details Effective date Ex…" at bounding box center [743, 364] width 1027 height 465
click at [818, 507] on div "Policy details Lines of coverage Policy number Market details Effective date Ex…" at bounding box center [743, 364] width 1027 height 465
click at [901, 431] on div "Policy details Lines of coverage Policy number Market details Effective date Ex…" at bounding box center [743, 364] width 1027 height 465
click at [1208, 203] on icon "circleInformation" at bounding box center [1207, 206] width 13 height 13
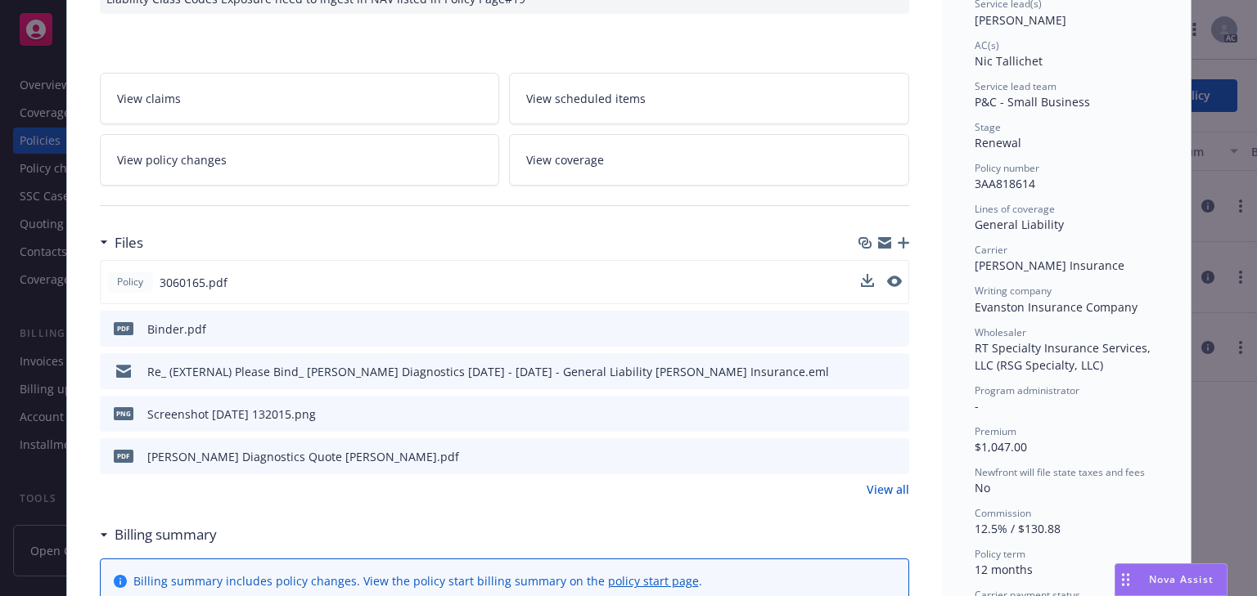
scroll to position [262, 0]
click at [890, 367] on icon "preview file" at bounding box center [893, 368] width 15 height 11
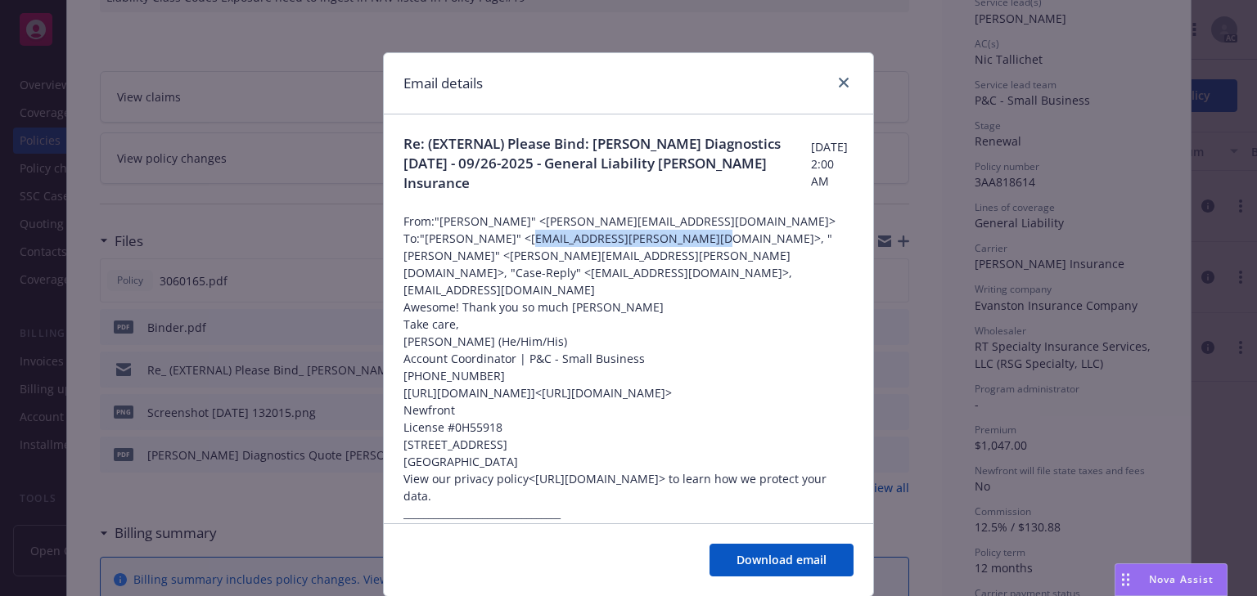
drag, startPoint x: 511, startPoint y: 236, endPoint x: 664, endPoint y: 234, distance: 153.8
click at [664, 234] on span "To: "[PERSON_NAME]" <[EMAIL_ADDRESS][PERSON_NAME][DOMAIN_NAME]>, "[PERSON_NAME]…" at bounding box center [628, 264] width 450 height 69
copy span "[EMAIL_ADDRESS][PERSON_NAME][DOMAIN_NAME]"
click at [654, 350] on p "Account Coordinator | P&C - Small Business" at bounding box center [628, 358] width 450 height 17
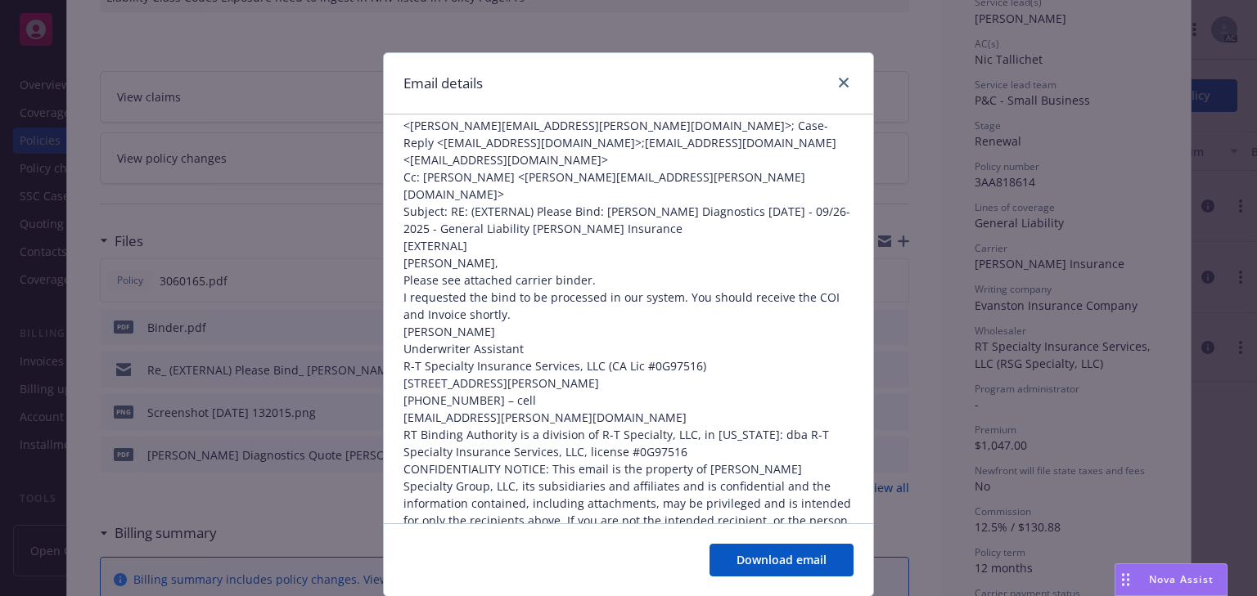
scroll to position [458, 0]
click at [650, 200] on link "[PERSON_NAME][EMAIL_ADDRESS][PERSON_NAME][DOMAIN_NAME]" at bounding box center [604, 184] width 402 height 33
drag, startPoint x: 497, startPoint y: 208, endPoint x: 654, endPoint y: 208, distance: 157.9
click at [654, 208] on p "________________________________ From: [PERSON_NAME] < [EMAIL_ADDRESS][PERSON_N…" at bounding box center [628, 141] width 450 height 189
copy link "[PERSON_NAME][EMAIL_ADDRESS][PERSON_NAME][DOMAIN_NAME]"
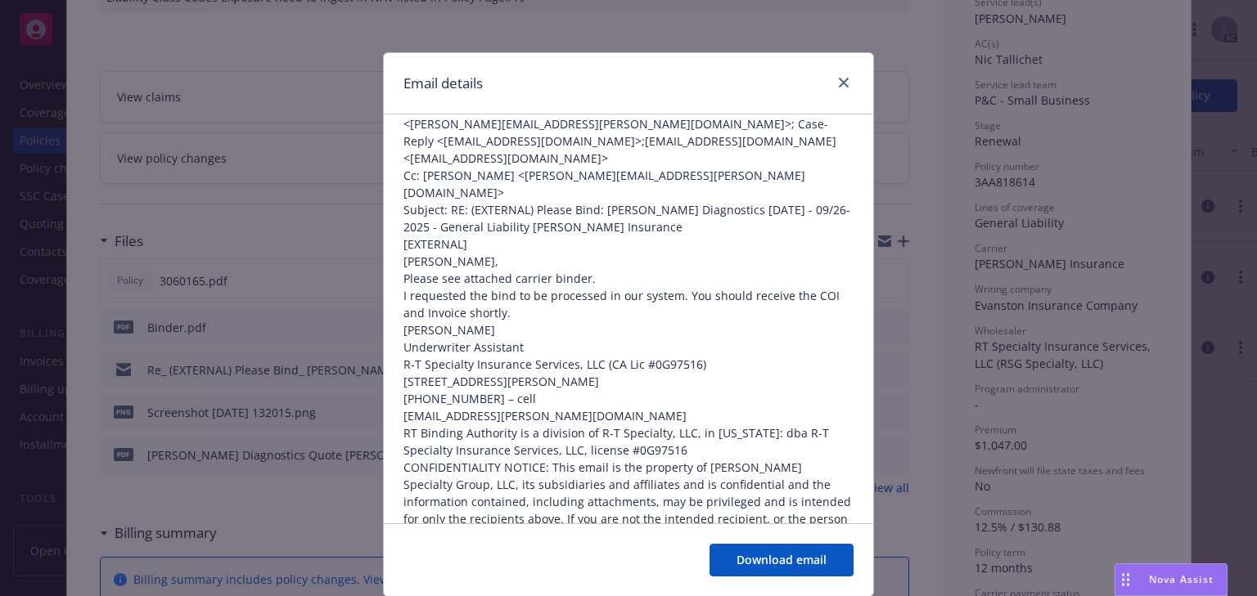
click at [626, 287] on p "Please see attached carrier binder." at bounding box center [628, 278] width 450 height 17
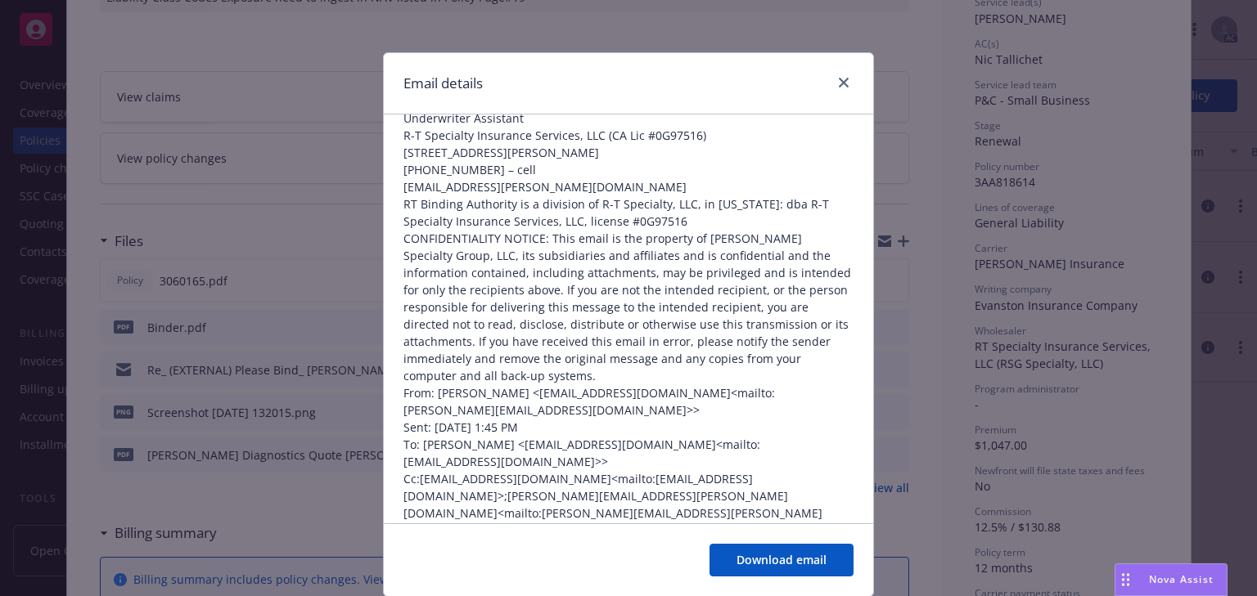
scroll to position [851, 0]
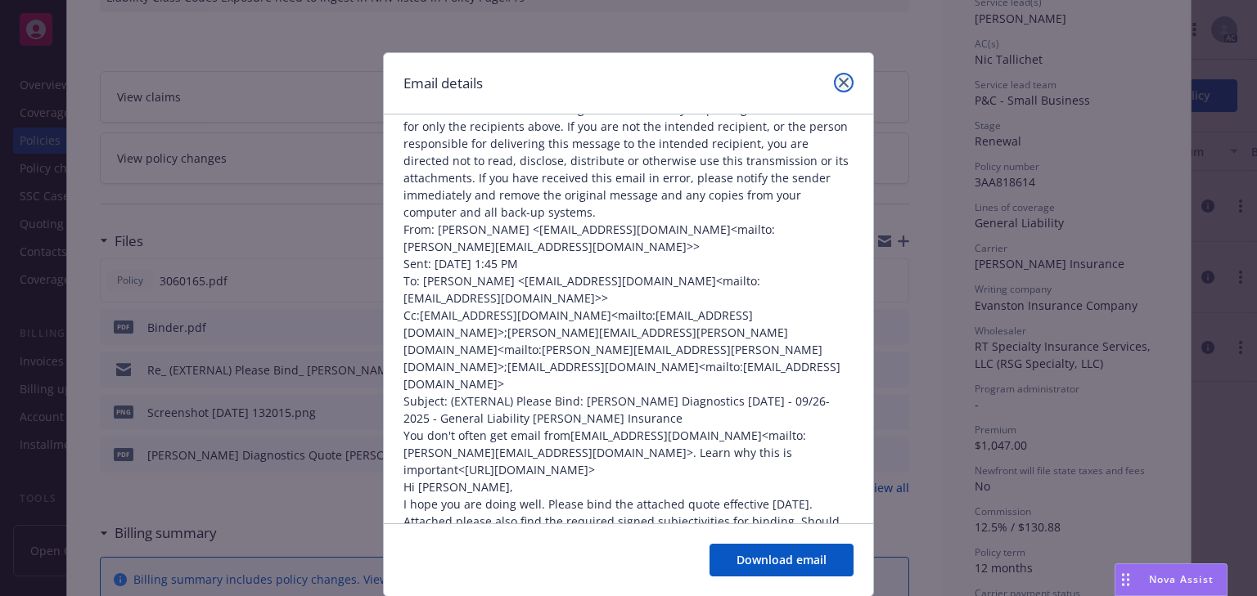
click at [839, 78] on icon "close" at bounding box center [844, 83] width 10 height 10
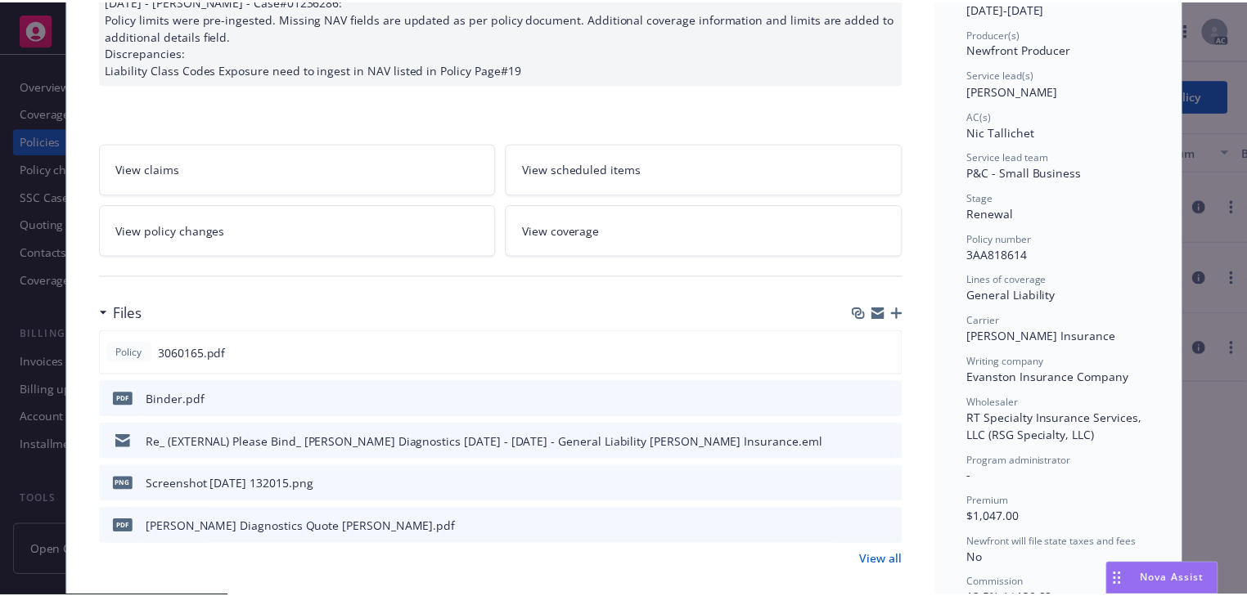
scroll to position [65, 0]
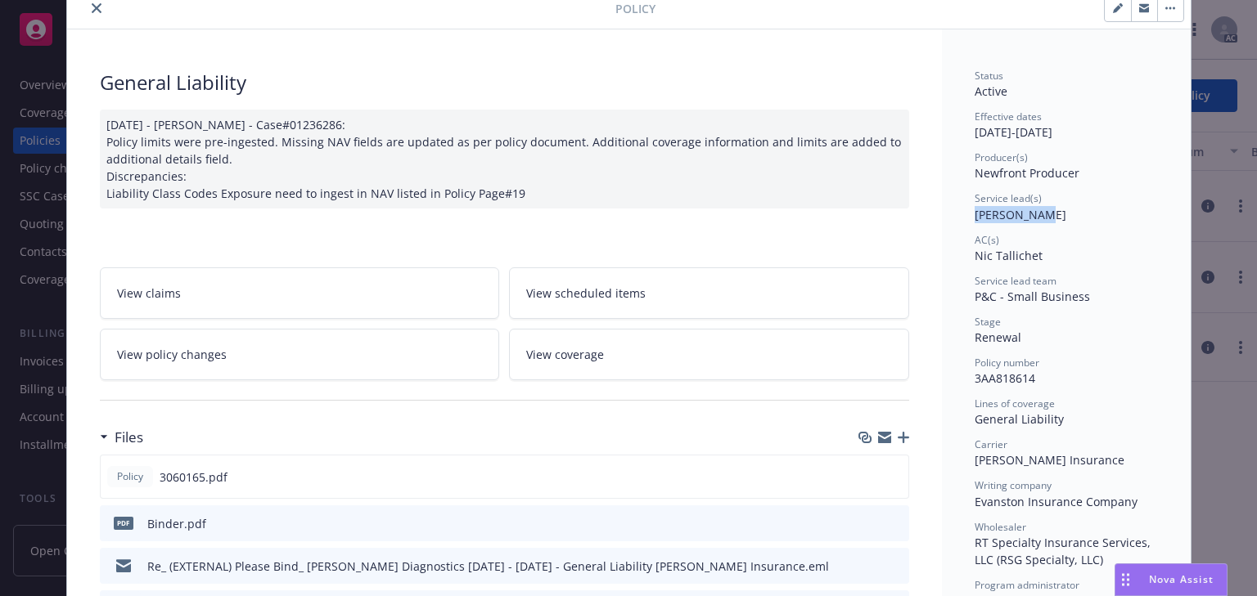
copy span "[PERSON_NAME]"
drag, startPoint x: 969, startPoint y: 209, endPoint x: 1023, endPoint y: 206, distance: 54.1
click at [1023, 207] on span "[PERSON_NAME]" at bounding box center [1020, 215] width 92 height 16
drag, startPoint x: 972, startPoint y: 367, endPoint x: 976, endPoint y: 382, distance: 16.1
click at [975, 380] on div "Policy number 3AA818614" at bounding box center [1065, 371] width 183 height 31
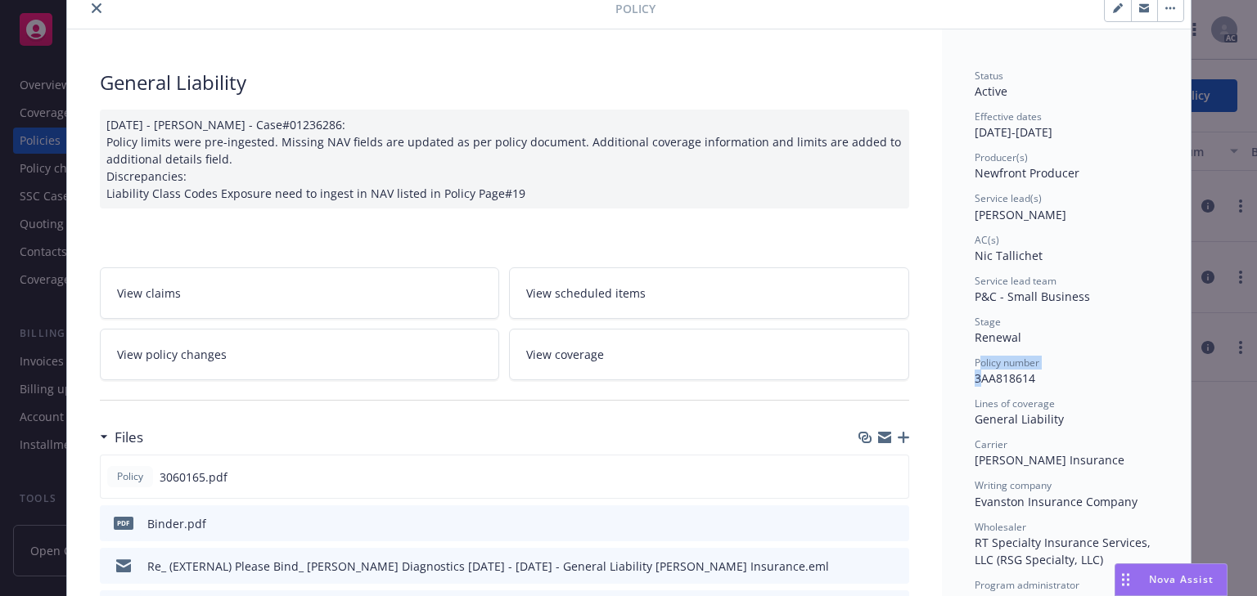
click at [975, 388] on div "Status Active Effective dates [DATE] - [DATE] Producer(s) Newfront Producer Ser…" at bounding box center [1065, 462] width 183 height 787
drag, startPoint x: 978, startPoint y: 382, endPoint x: 1054, endPoint y: 385, distance: 75.3
click at [1054, 385] on div "Policy number 3AA818614" at bounding box center [1065, 371] width 183 height 31
copy span "3AA818614"
click at [93, 7] on icon "close" at bounding box center [97, 8] width 10 height 10
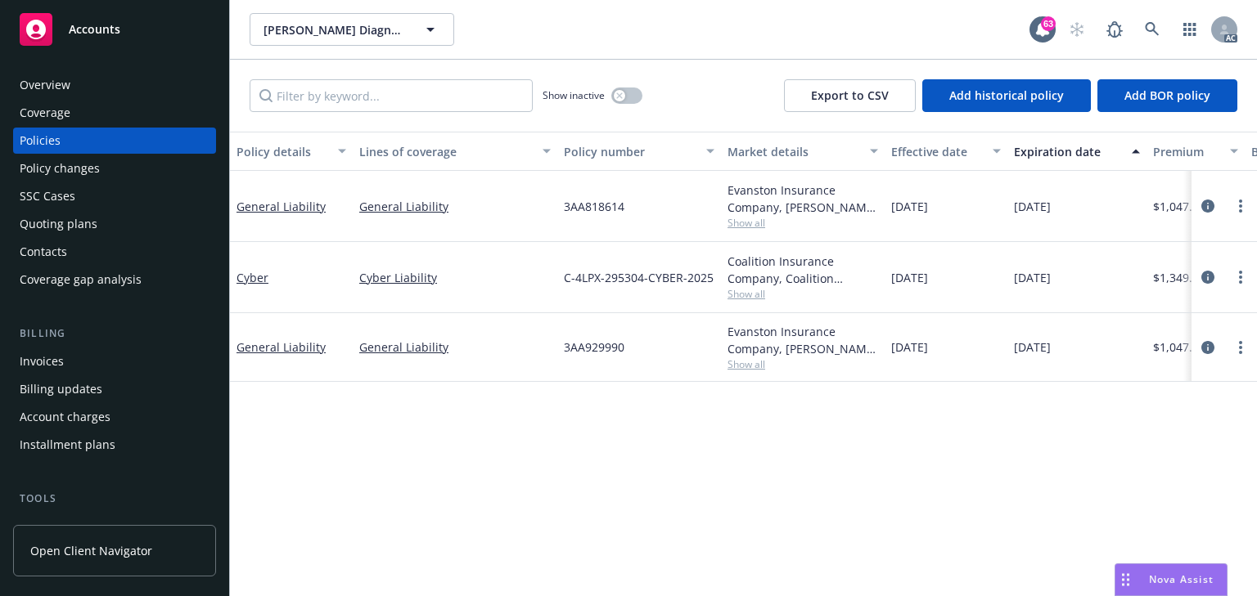
click at [80, 169] on div "Policy changes" at bounding box center [60, 168] width 80 height 26
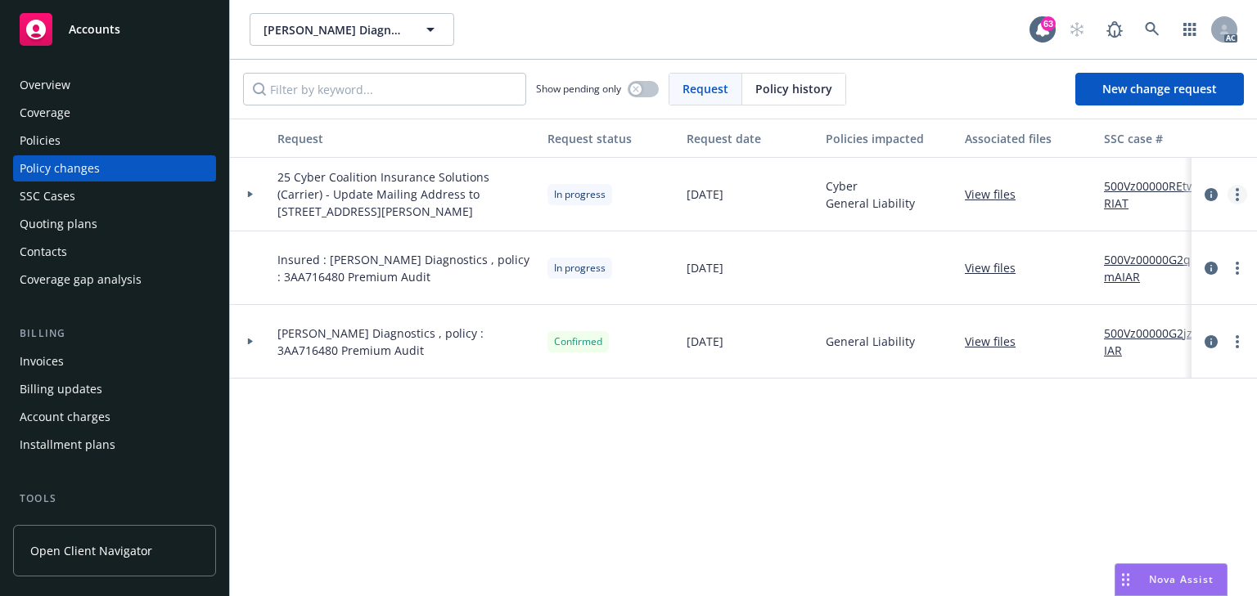
click at [1234, 195] on link "more" at bounding box center [1237, 195] width 20 height 20
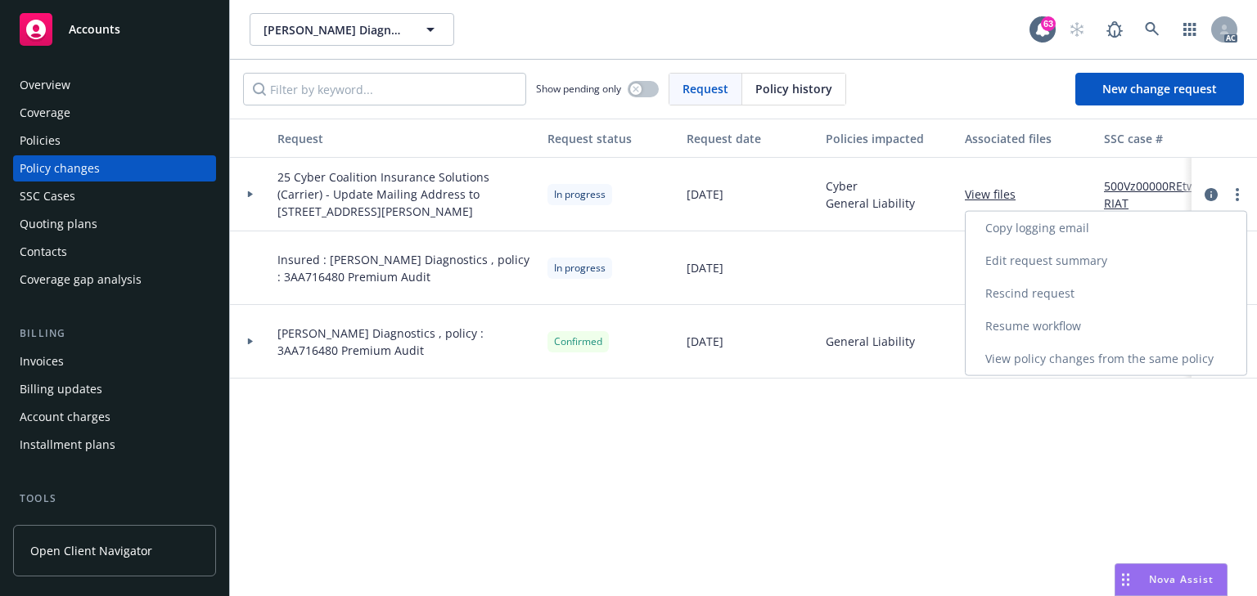
click at [1033, 326] on link "Resume workflow" at bounding box center [1105, 326] width 281 height 33
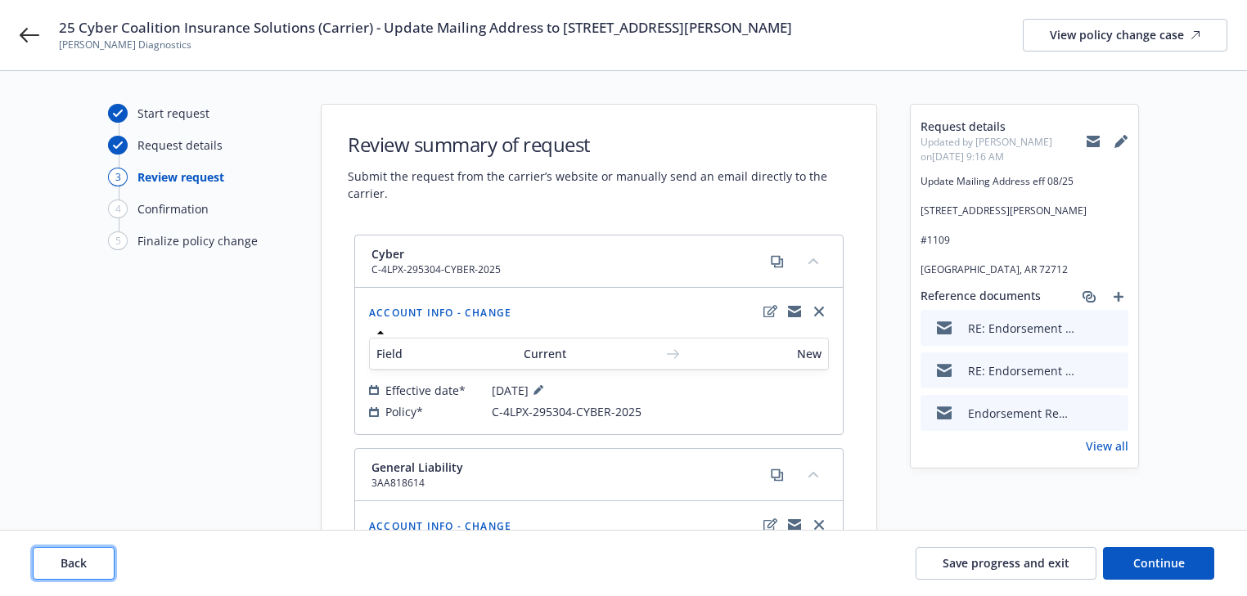
click at [72, 577] on button "Back" at bounding box center [74, 563] width 82 height 33
click at [75, 576] on button "Back" at bounding box center [74, 563] width 82 height 33
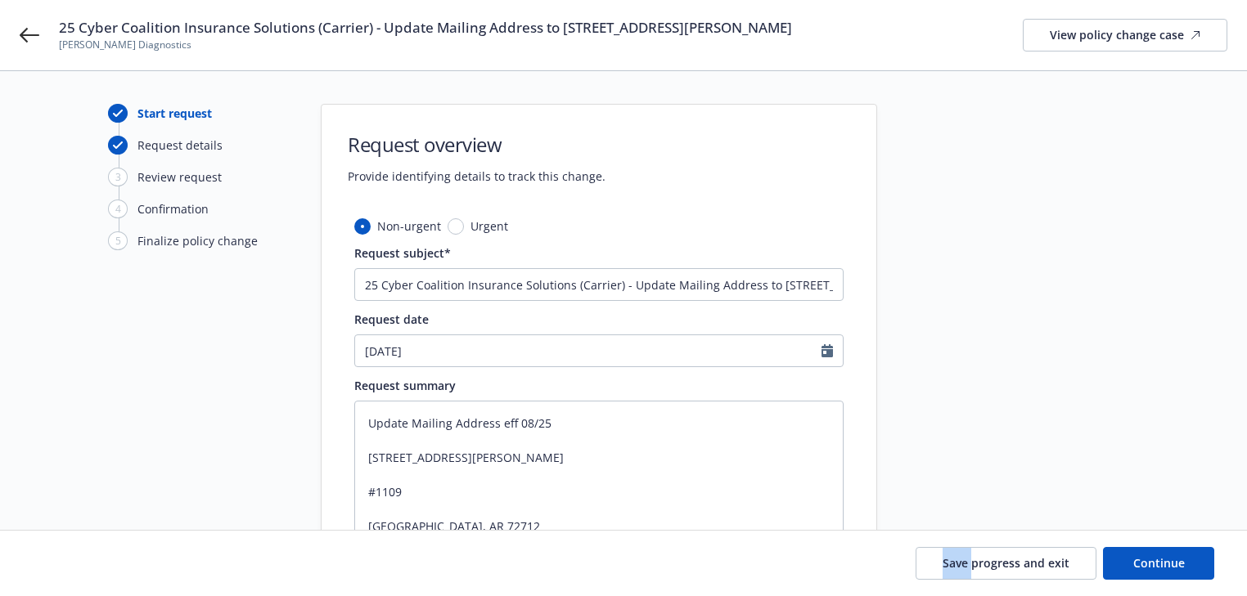
click at [75, 576] on div "Save progress and exit Continue" at bounding box center [623, 563] width 1181 height 33
click at [563, 281] on input "25 Cyber Coalition Insurance Solutions (Carrier) - Update Mailing Address to [S…" at bounding box center [598, 284] width 489 height 33
paste input "4 & 25 [PERSON_NAME] Insurance & Cyber Coalition Insurance Solutions (Carrier)-…"
type textarea "x"
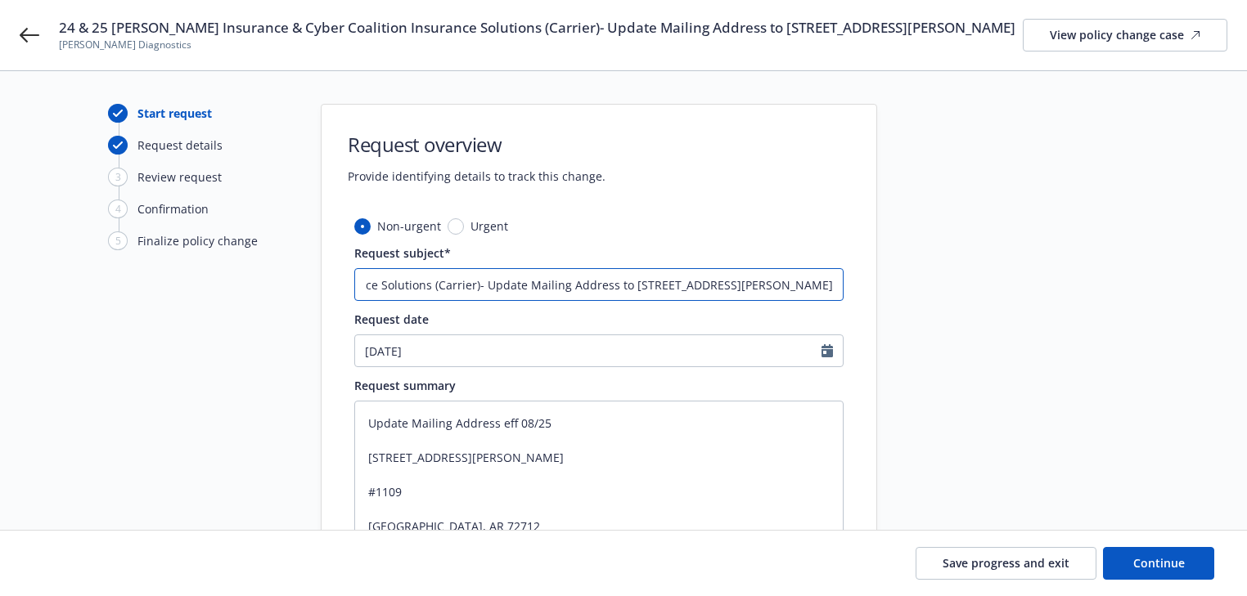
type input "24 & 25 [PERSON_NAME] Insurance & Cyber Coalition Insurance Solutions (Carrier)…"
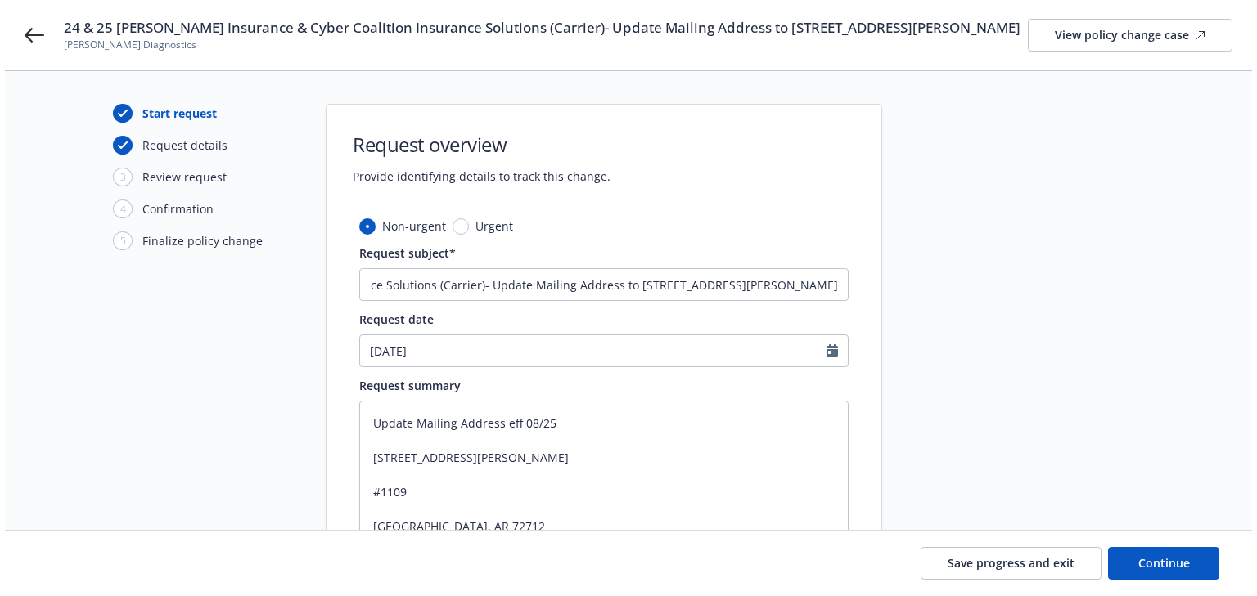
scroll to position [0, 0]
click at [743, 249] on div "Non-urgent Urgent Request subject* 24 & 25 [PERSON_NAME] Insurance & Cyber Coal…" at bounding box center [598, 496] width 489 height 557
click at [1154, 572] on button "Continue" at bounding box center [1158, 563] width 111 height 33
type textarea "x"
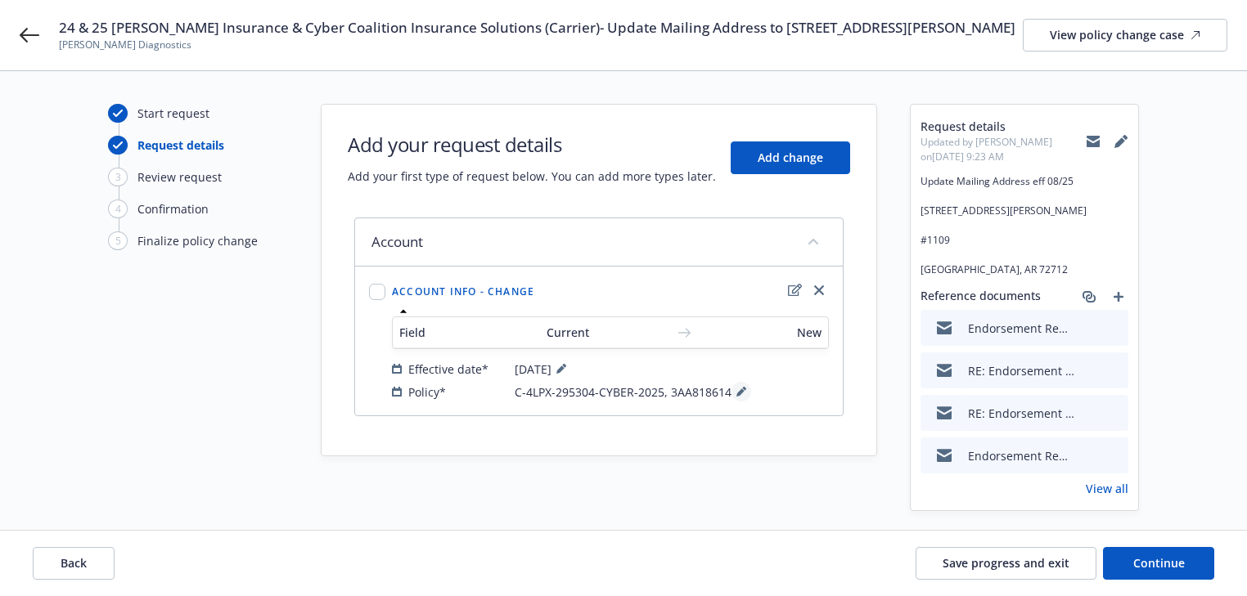
click at [731, 402] on button at bounding box center [741, 392] width 20 height 20
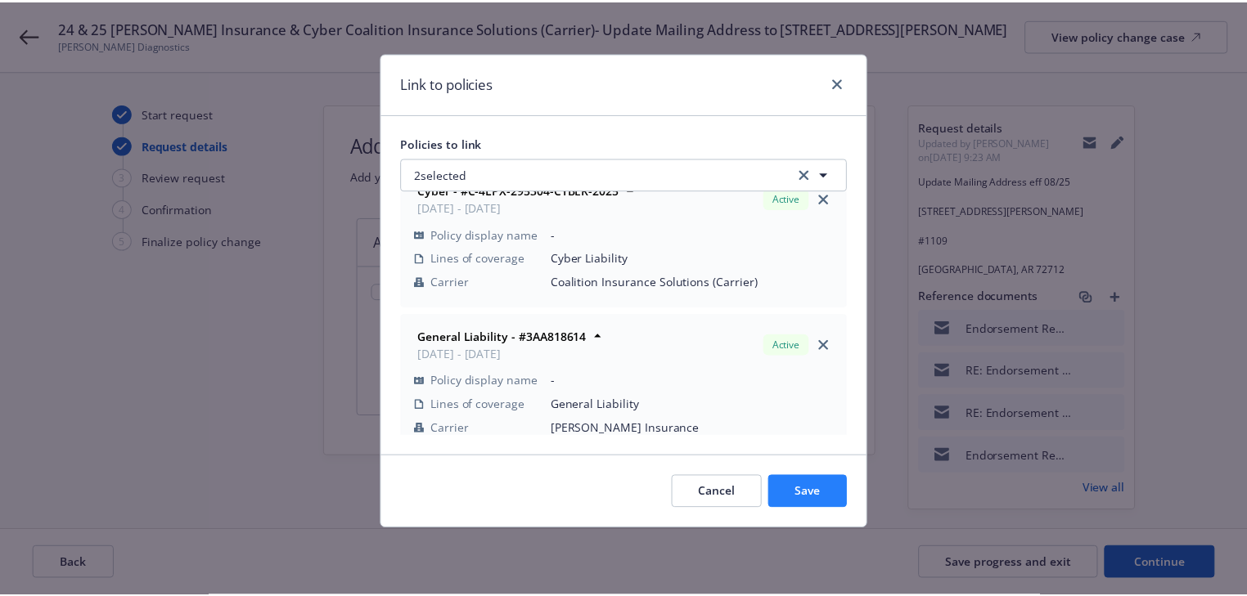
scroll to position [47, 0]
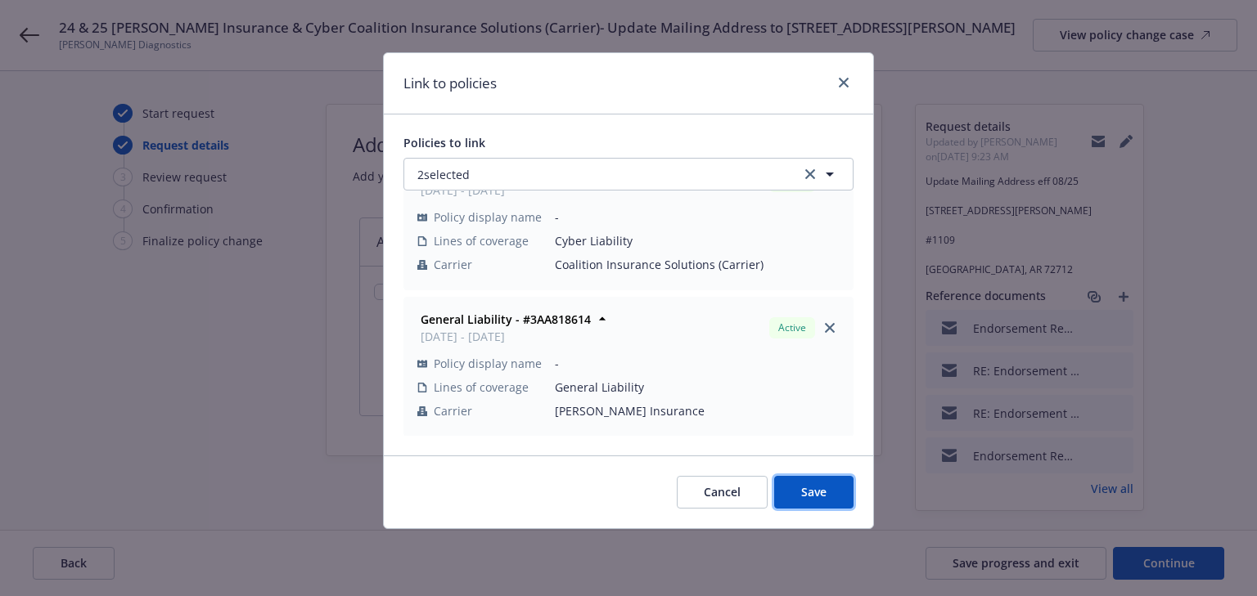
drag, startPoint x: 821, startPoint y: 491, endPoint x: 887, endPoint y: 524, distance: 73.5
click at [821, 493] on span "Save" at bounding box center [813, 492] width 25 height 16
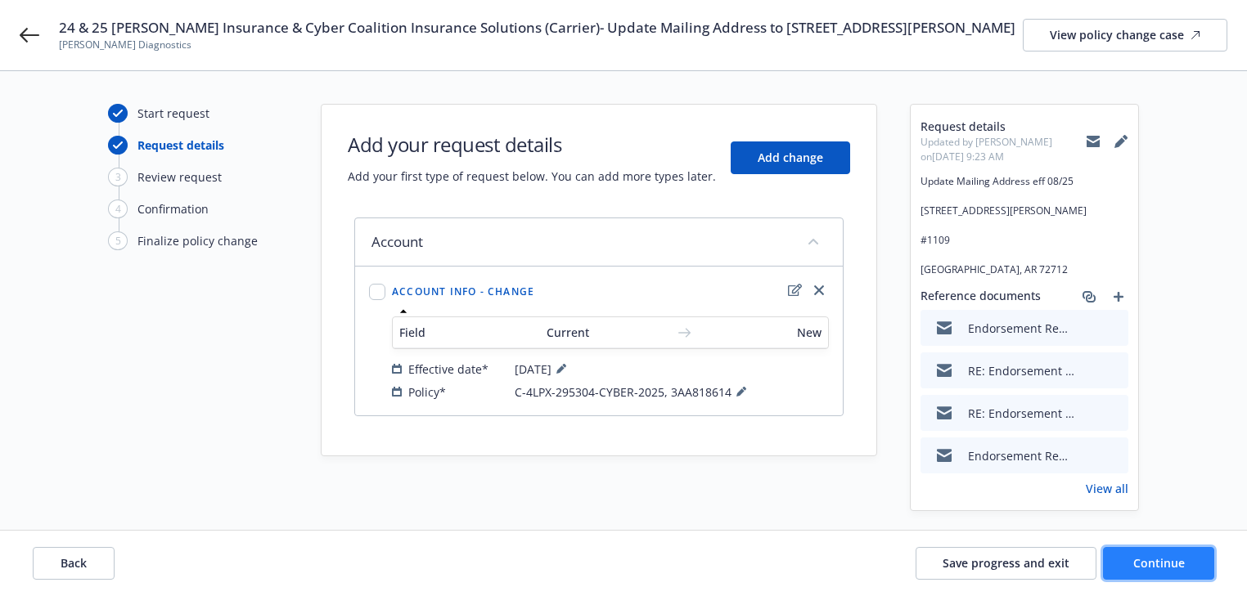
click at [1166, 577] on button "Continue" at bounding box center [1158, 563] width 111 height 33
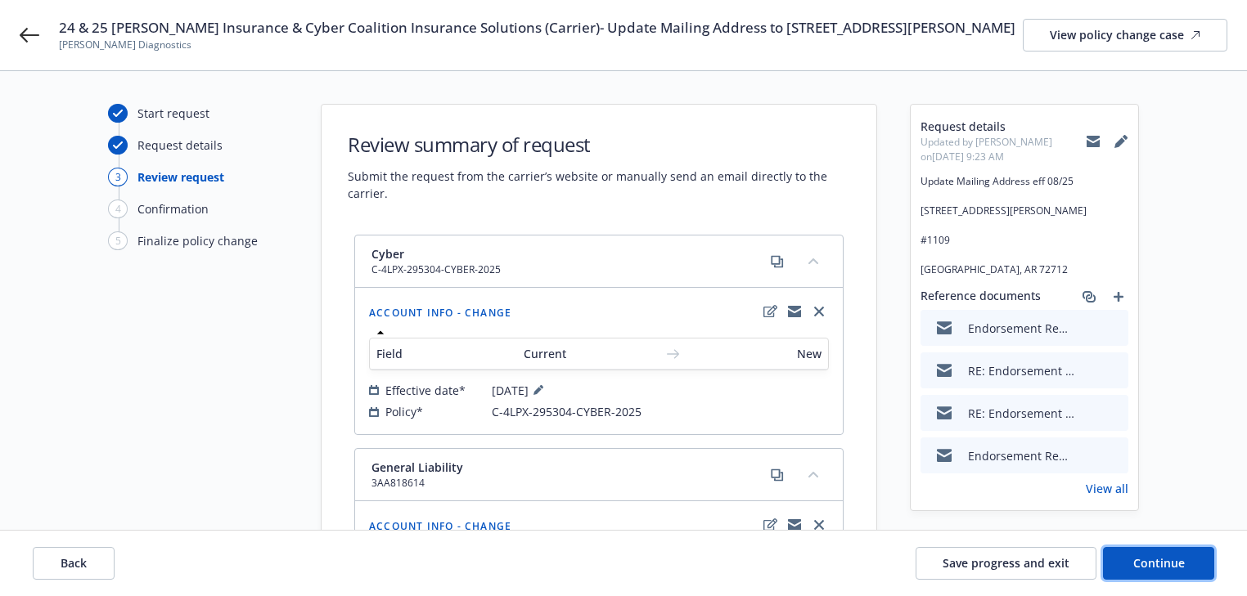
click at [1163, 577] on button "Continue" at bounding box center [1158, 563] width 111 height 33
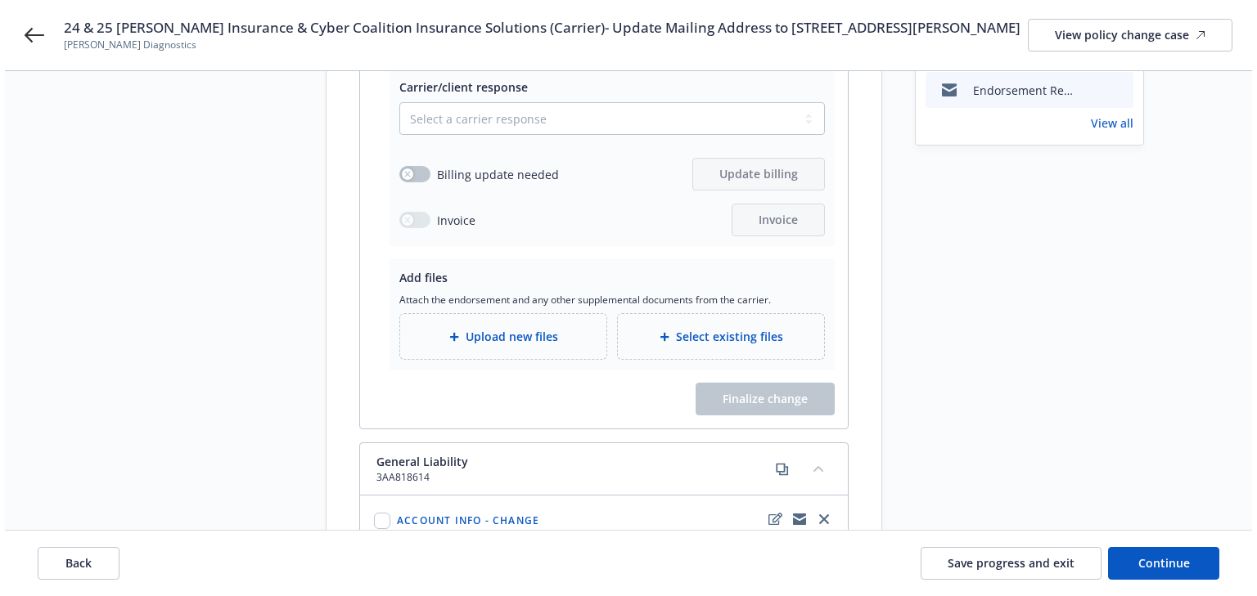
scroll to position [393, 0]
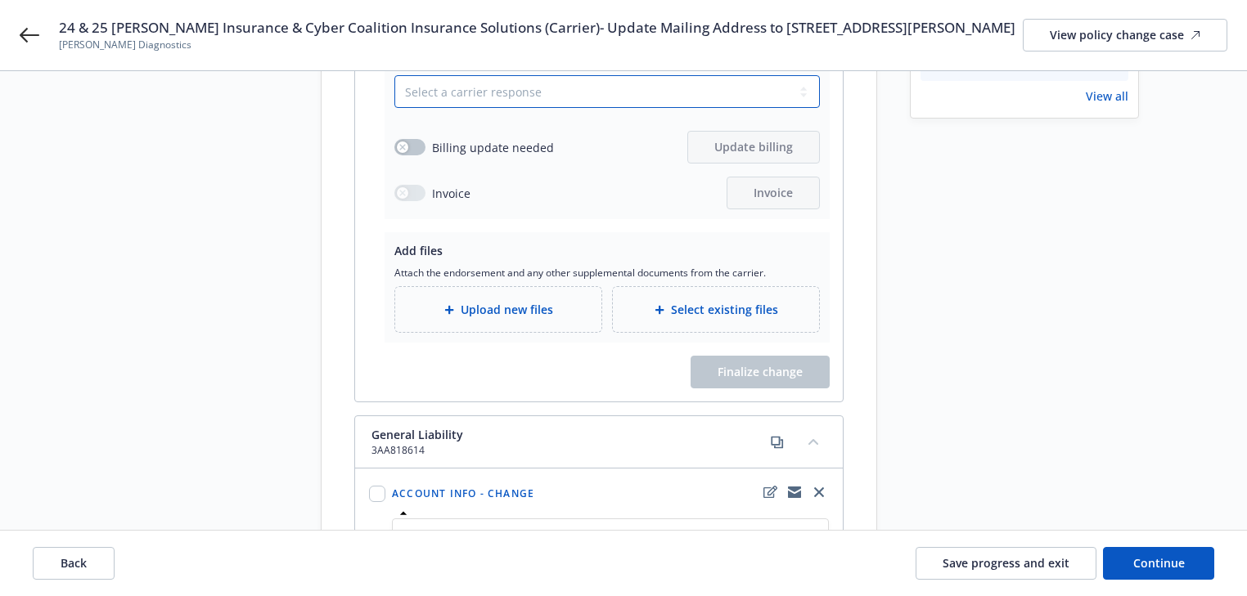
drag, startPoint x: 476, startPoint y: 95, endPoint x: 476, endPoint y: 108, distance: 13.1
click at [476, 95] on select "Select a carrier response Accepted Accepted with revision No endorsement needed…" at bounding box center [606, 91] width 425 height 33
select select "NO_ENDORSEMENT_NEEDED"
click at [394, 76] on select "Select a carrier response Accepted Accepted with revision No endorsement needed…" at bounding box center [606, 91] width 425 height 33
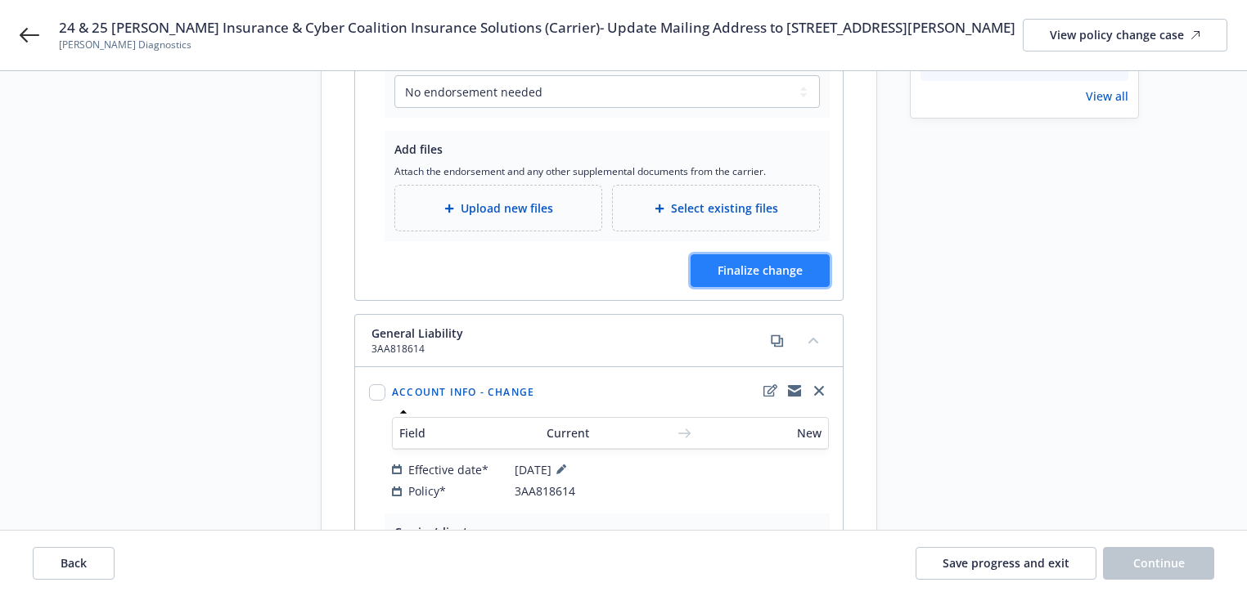
click at [762, 275] on span "Finalize change" at bounding box center [759, 271] width 85 height 16
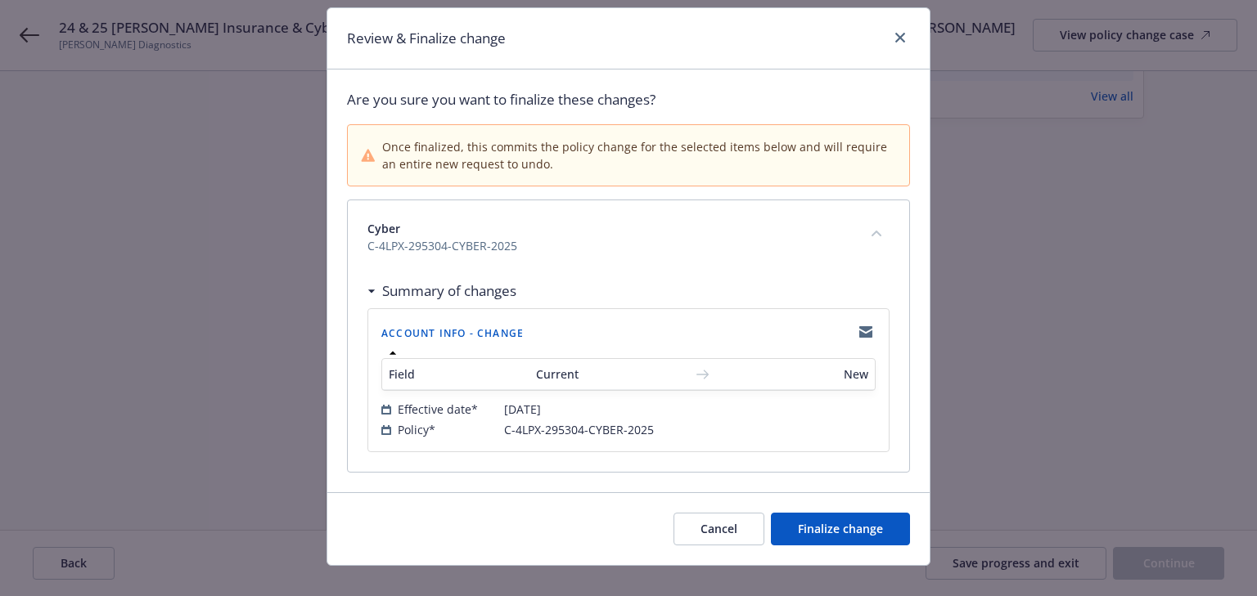
scroll to position [65, 0]
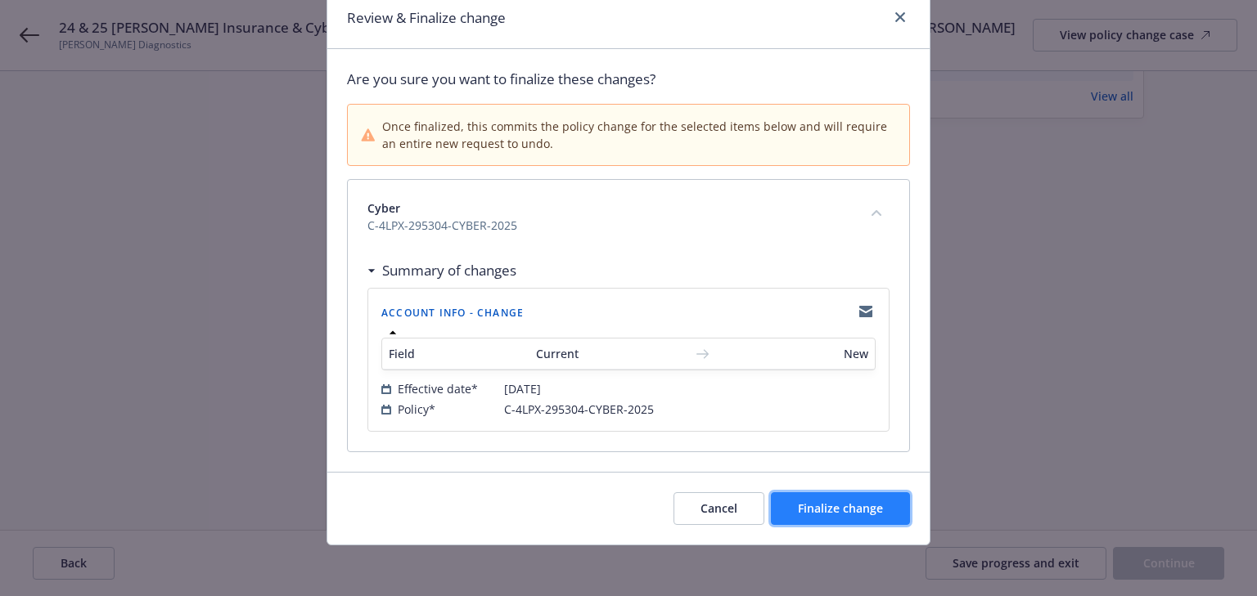
click at [882, 504] on button "Finalize change" at bounding box center [840, 509] width 139 height 33
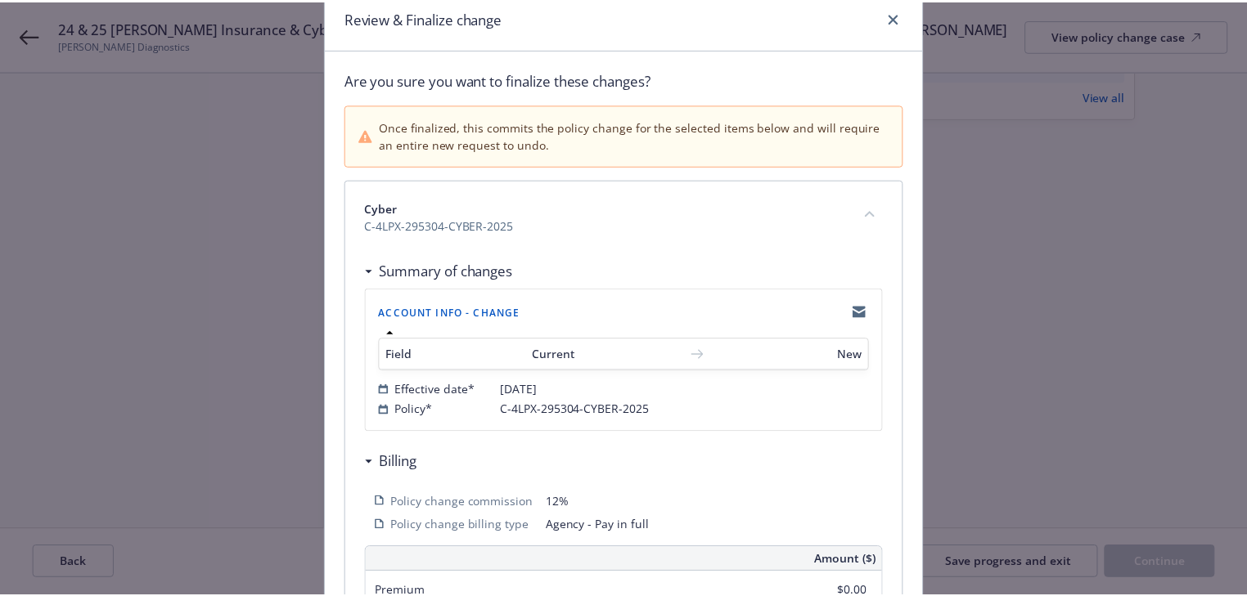
scroll to position [0, 0]
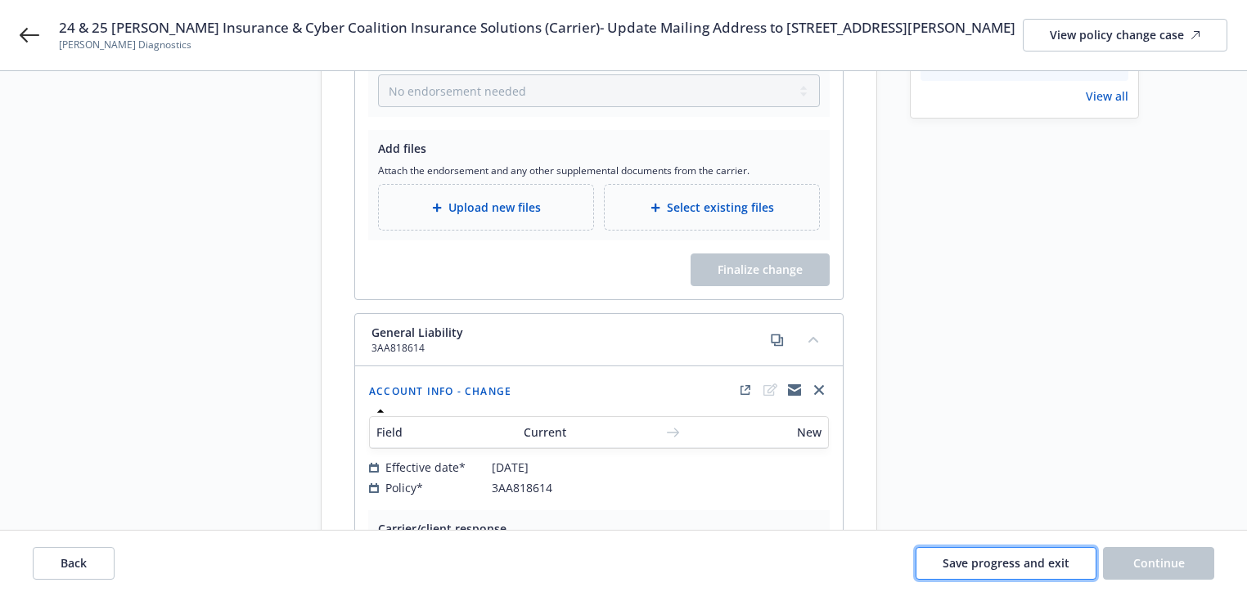
click at [956, 565] on span "Save progress and exit" at bounding box center [1005, 564] width 127 height 16
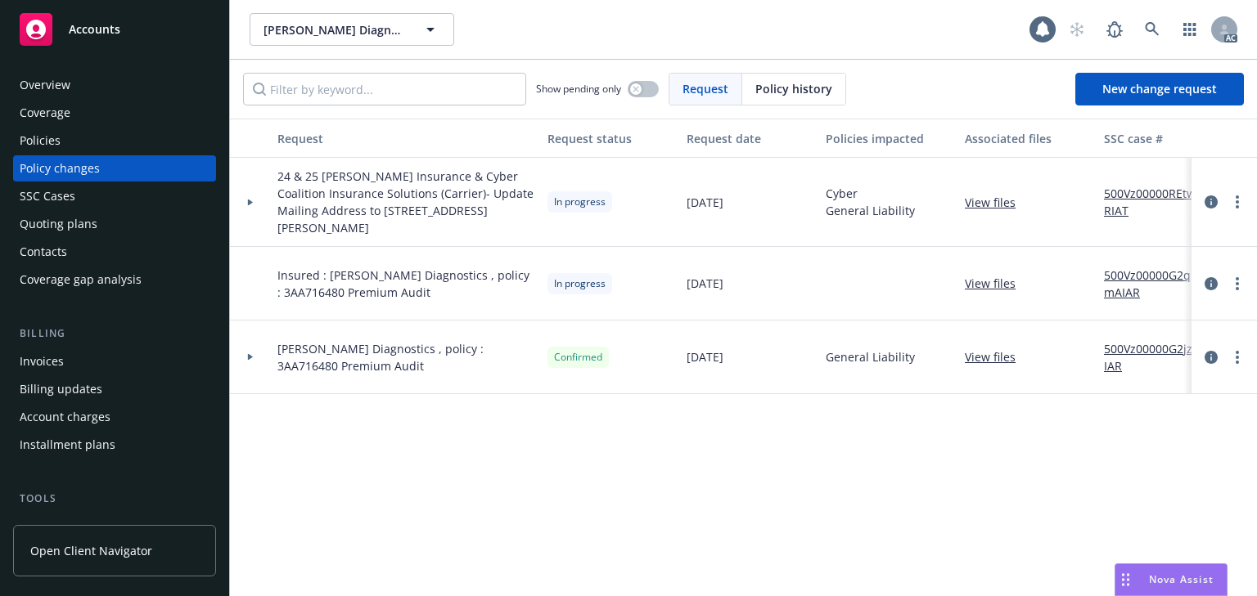
click at [46, 146] on div "Policies" at bounding box center [40, 141] width 41 height 26
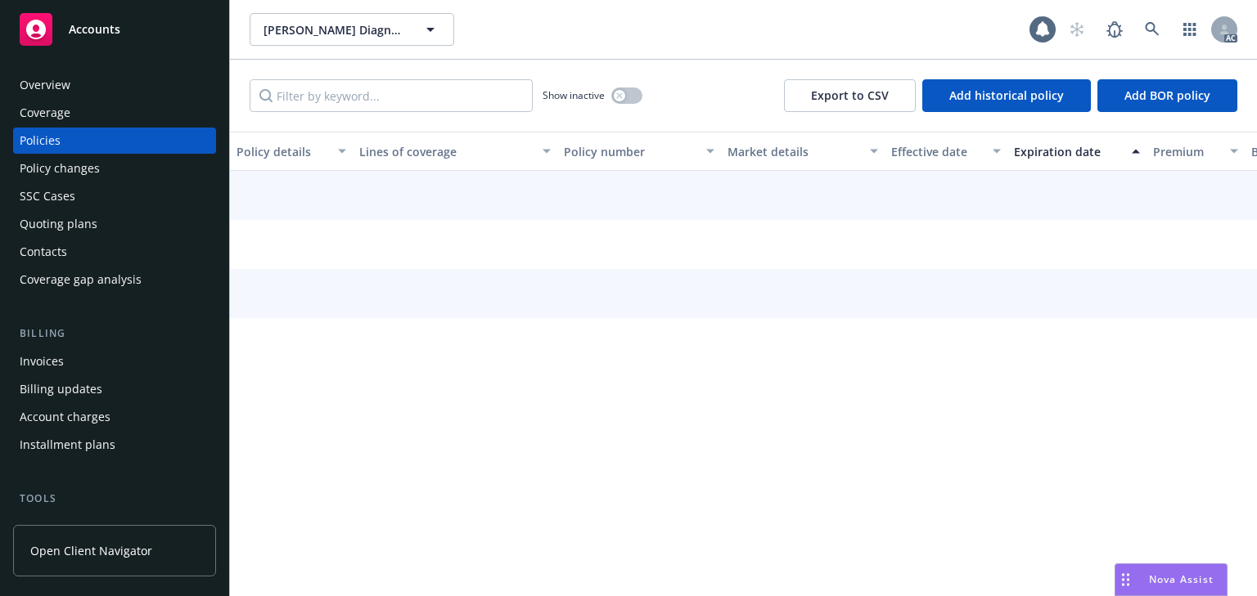
click at [337, 118] on div "Show inactive Export to CSV Add historical policy Add BOR policy" at bounding box center [743, 96] width 1027 height 72
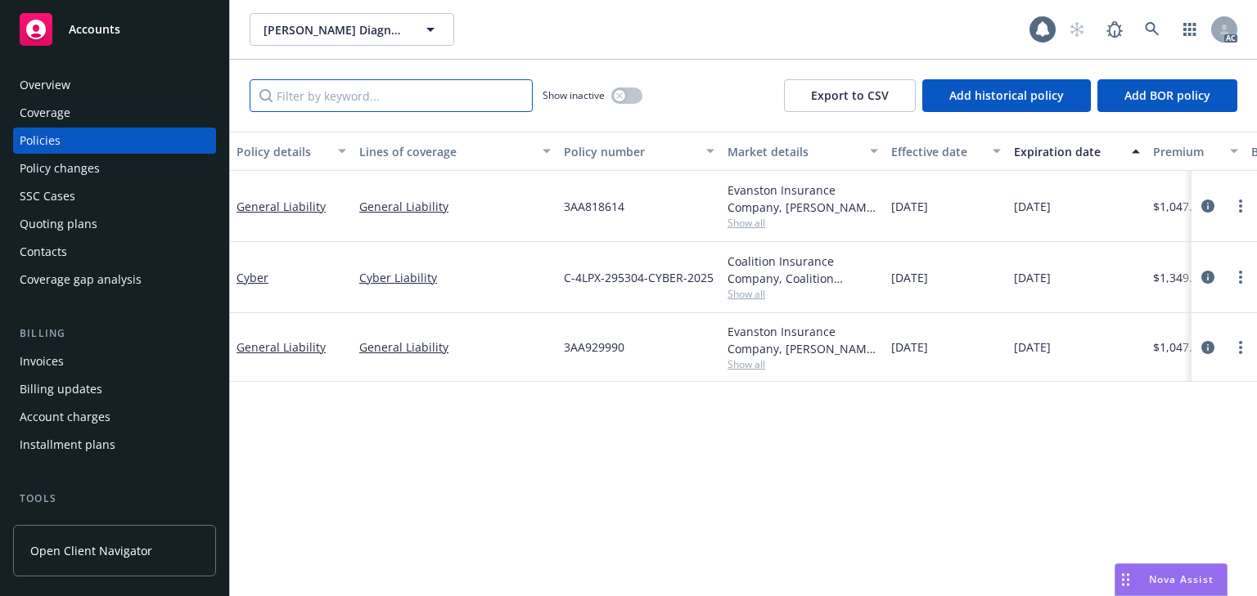
click at [347, 99] on input "Filter by keyword..." at bounding box center [391, 95] width 283 height 33
click at [749, 220] on span "Show all" at bounding box center [802, 223] width 151 height 14
drag, startPoint x: 648, startPoint y: 494, endPoint x: 655, endPoint y: 457, distance: 37.5
click at [648, 490] on div "Policy details Lines of coverage Policy number Market details Effective date Ex…" at bounding box center [743, 364] width 1027 height 465
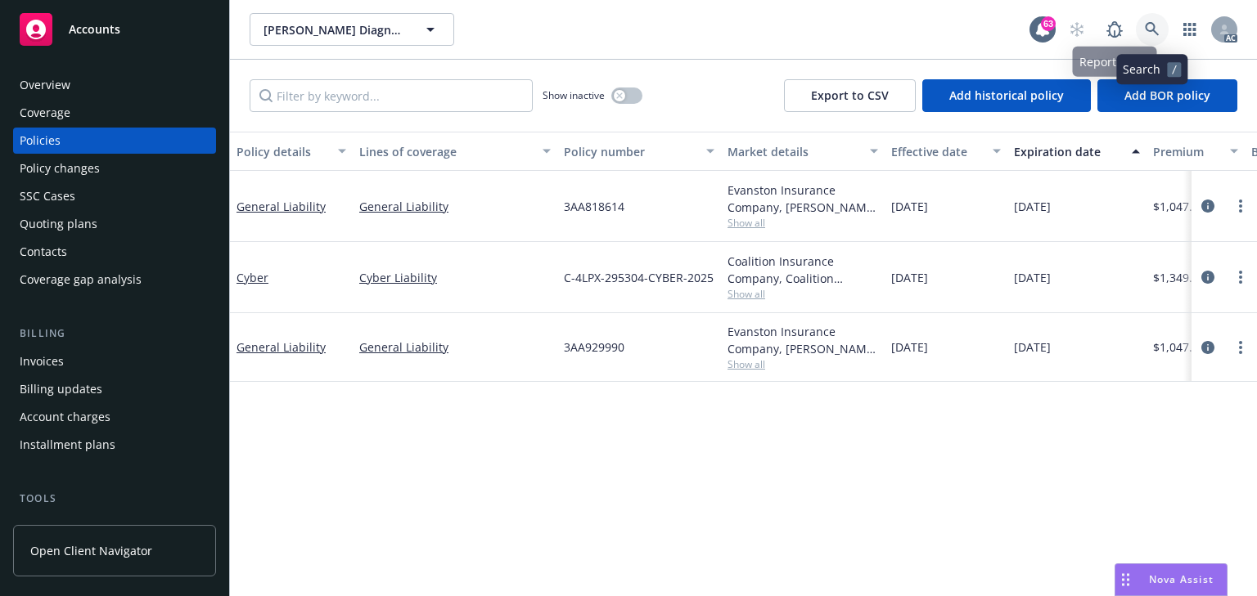
click at [1145, 26] on icon at bounding box center [1152, 29] width 14 height 14
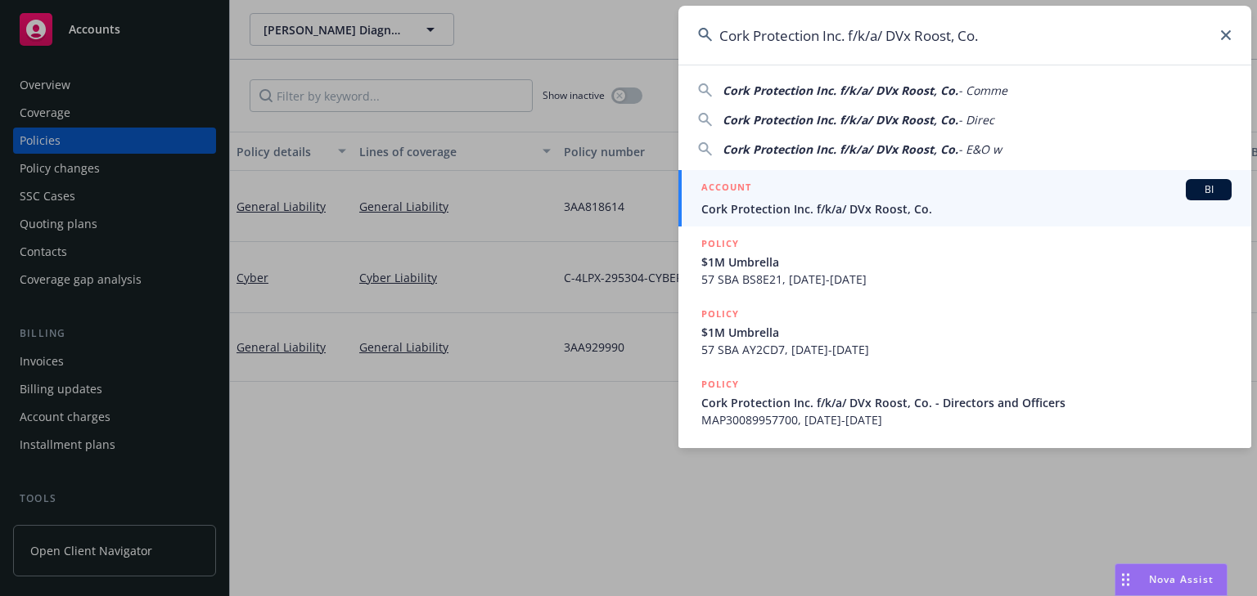
type input "Cork Protection Inc. f/k/a/ DVx Roost, Co."
click at [766, 190] on div "ACCOUNT BI" at bounding box center [966, 189] width 530 height 21
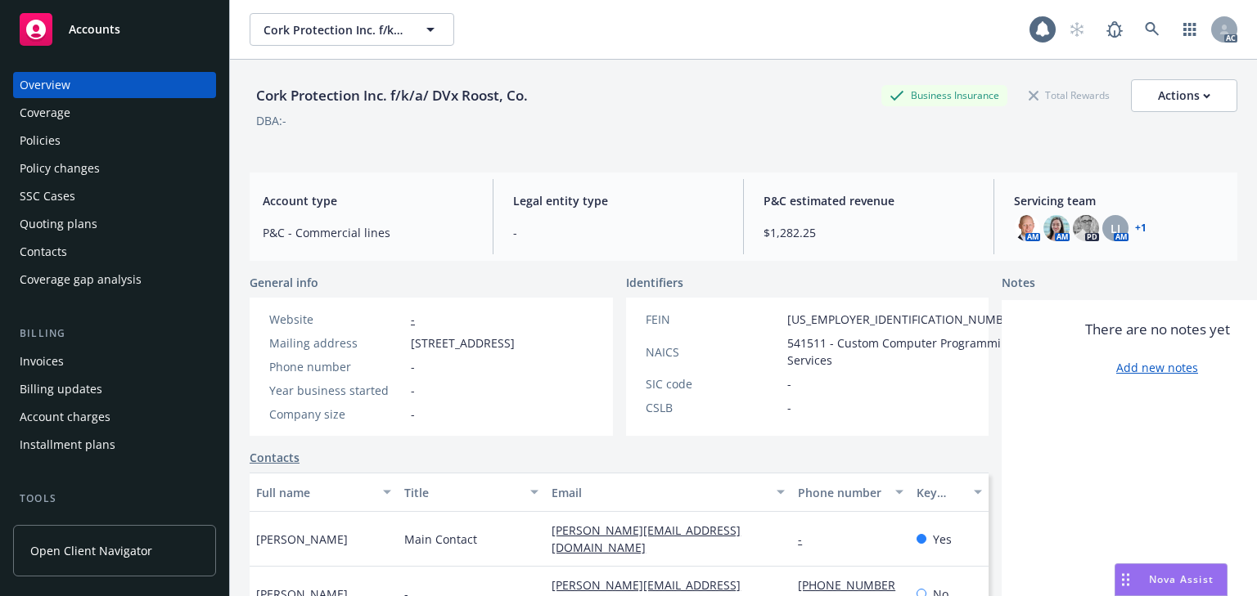
click at [69, 145] on div "Policies" at bounding box center [115, 141] width 190 height 26
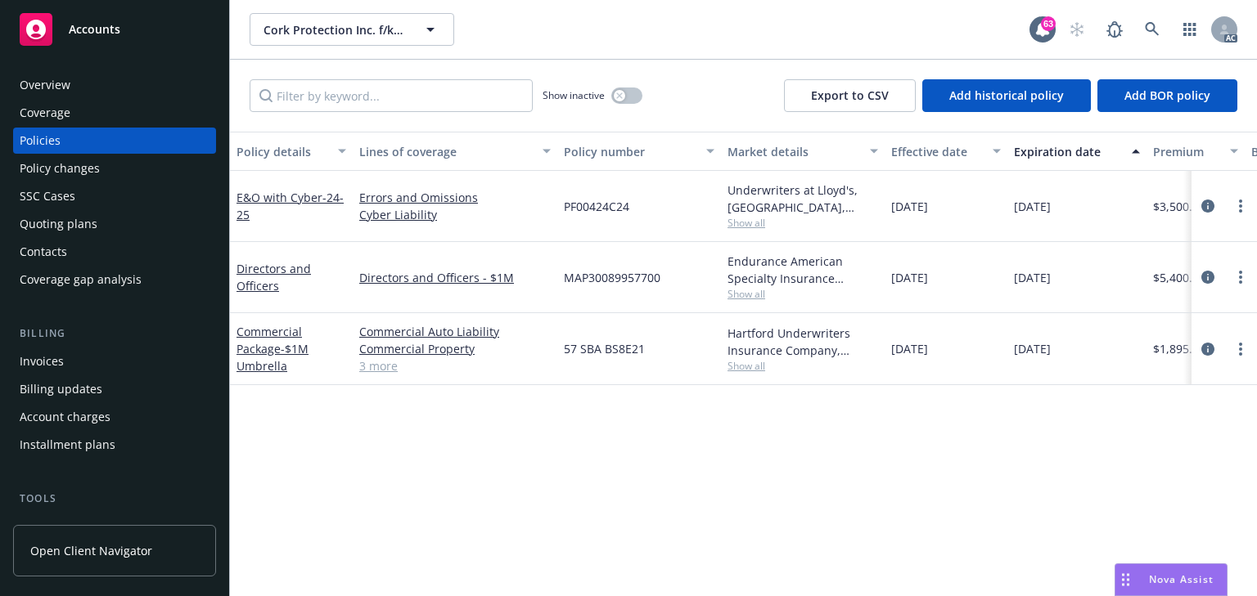
click at [743, 364] on span "Show all" at bounding box center [802, 366] width 151 height 14
drag, startPoint x: 512, startPoint y: 405, endPoint x: 522, endPoint y: 378, distance: 28.7
click at [512, 404] on div "Policy details Lines of coverage Policy number Market details Effective date Ex…" at bounding box center [743, 364] width 1027 height 465
drag, startPoint x: 542, startPoint y: 347, endPoint x: 650, endPoint y: 355, distance: 108.3
click at [650, 355] on div "Commercial Package - $1M Umbrella Commercial Auto Liability Commercial Property…" at bounding box center [1019, 349] width 1579 height 72
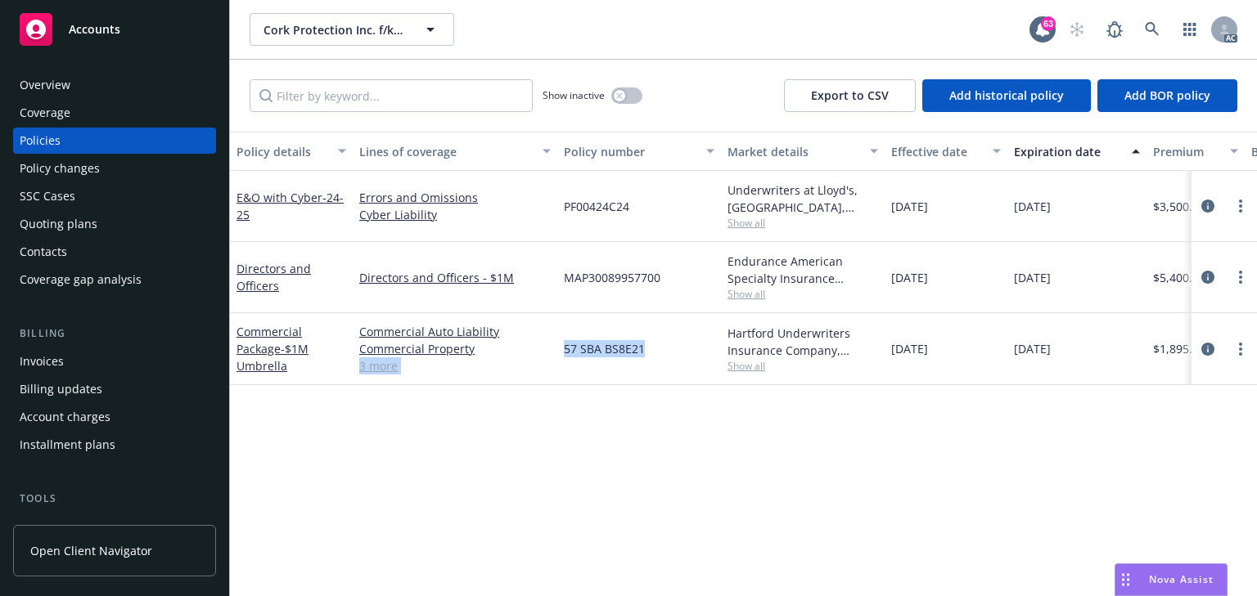
click at [546, 383] on div "Commercial Auto Liability Commercial Property Commercial Umbrella General Liabi…" at bounding box center [455, 349] width 205 height 72
drag, startPoint x: 560, startPoint y: 344, endPoint x: 654, endPoint y: 353, distance: 94.4
click at [654, 353] on div "57 SBA BS8E21" at bounding box center [639, 349] width 164 height 72
copy span "57 SBA BS8E21"
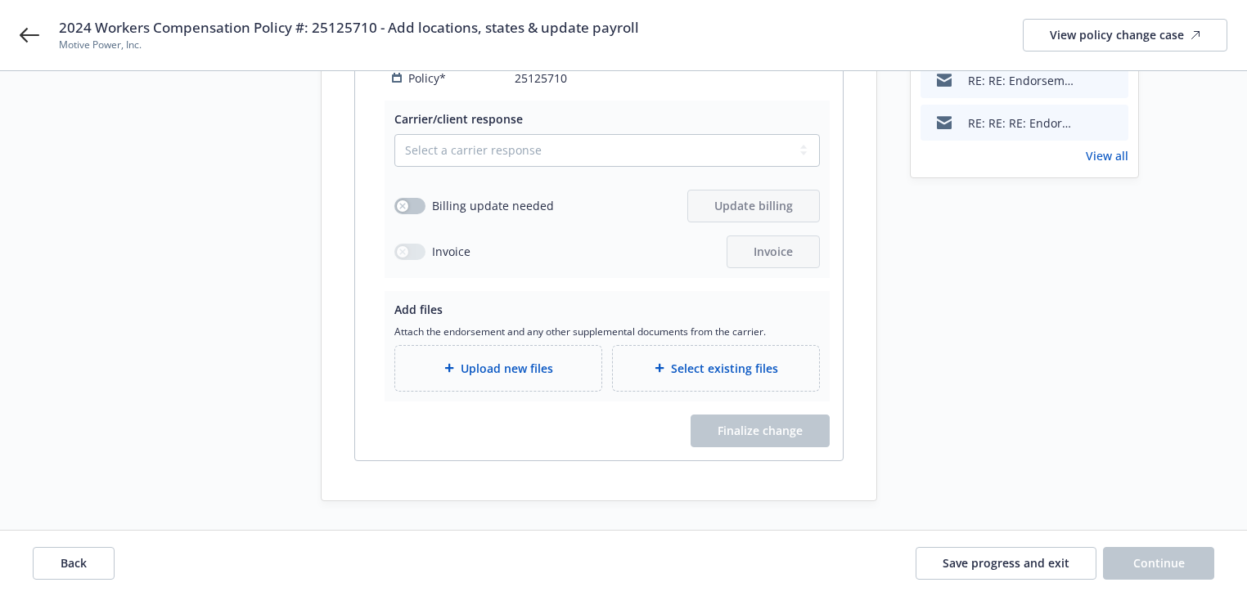
scroll to position [524, 0]
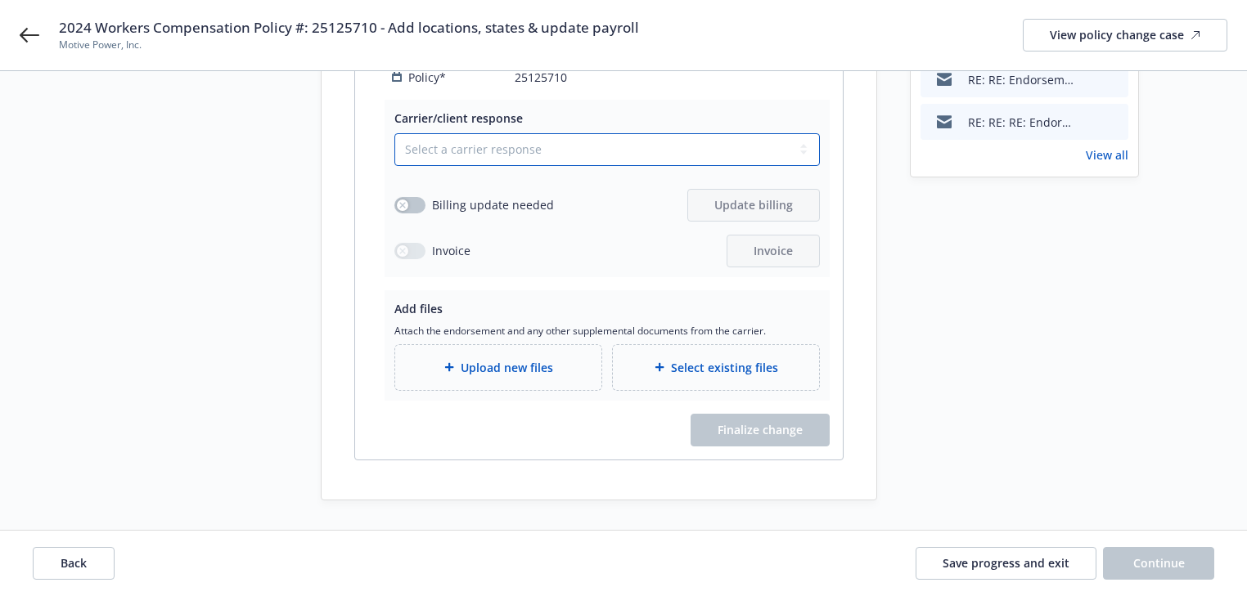
click at [566, 166] on select "Select a carrier response Accepted Accepted with revision No endorsement needed…" at bounding box center [606, 149] width 425 height 33
select select "DECLINED_BY_CARRIER"
click at [394, 166] on select "Select a carrier response Accepted Accepted with revision No endorsement needed…" at bounding box center [606, 149] width 425 height 33
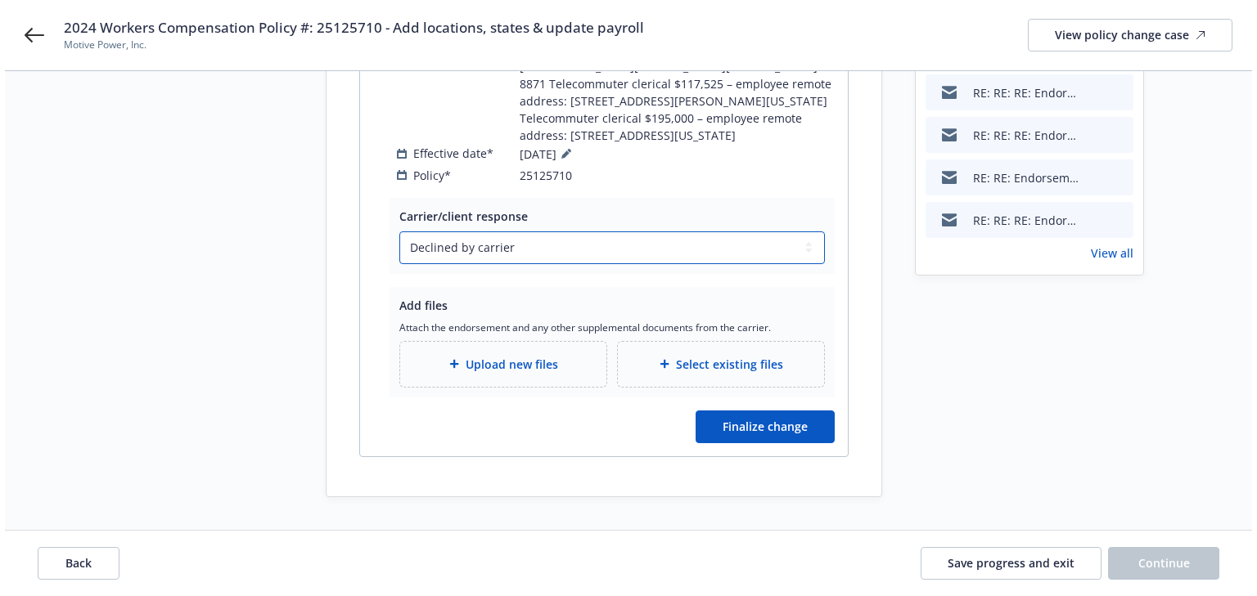
scroll to position [458, 0]
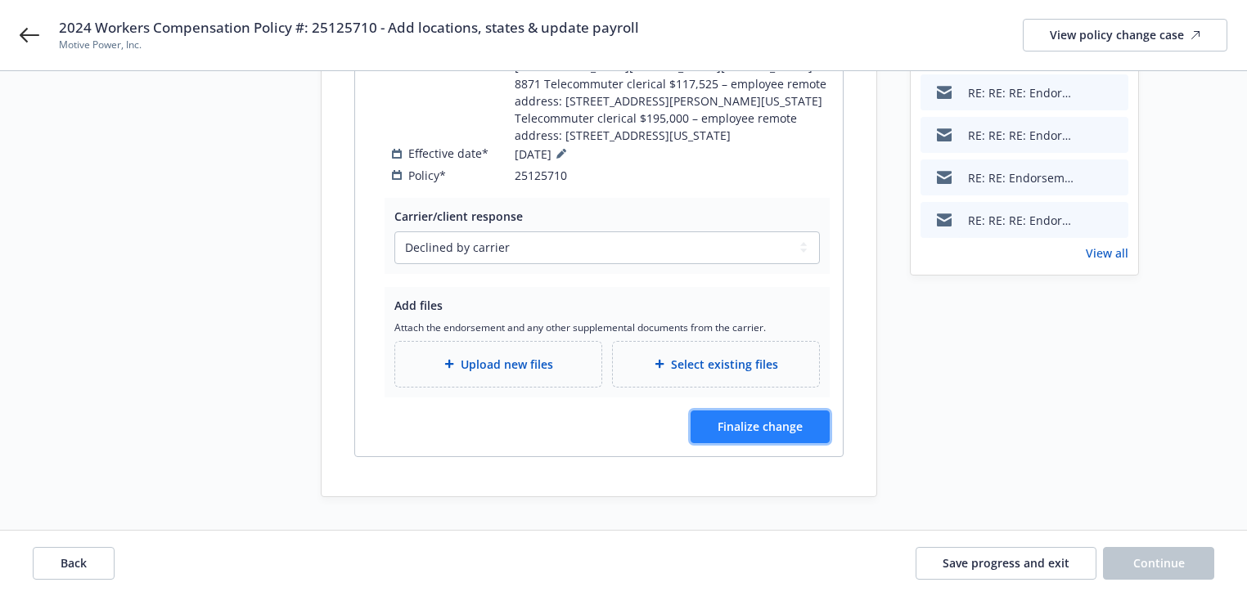
click at [755, 434] on span "Finalize change" at bounding box center [759, 427] width 85 height 16
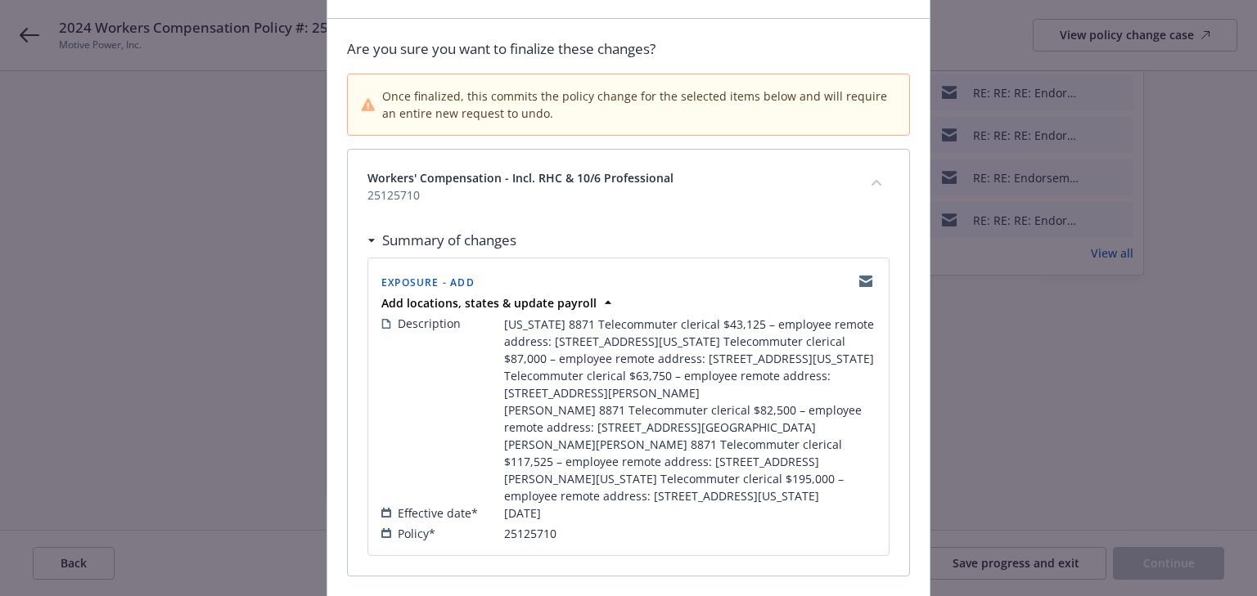
scroll to position [237, 0]
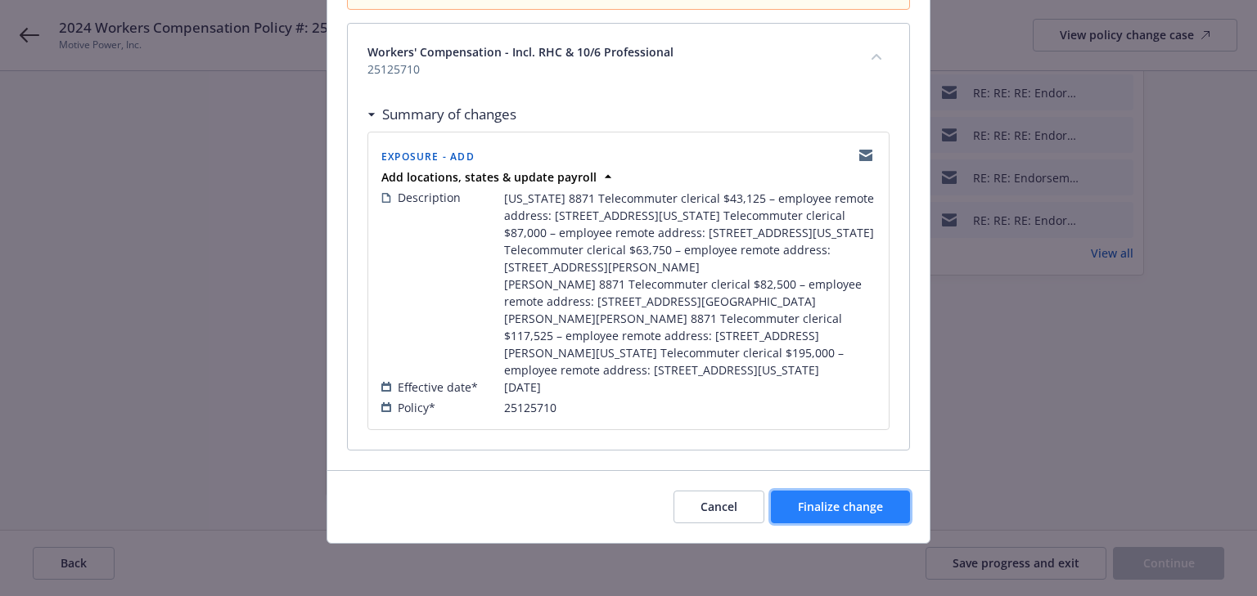
click at [893, 515] on button "Finalize change" at bounding box center [840, 507] width 139 height 33
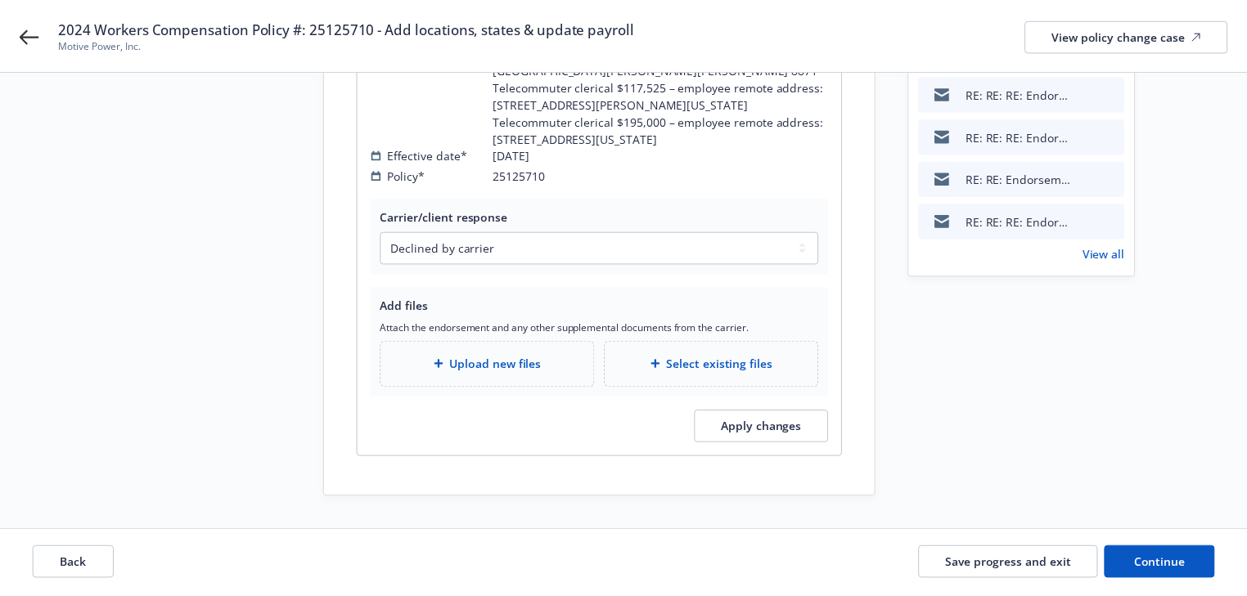
scroll to position [422, 0]
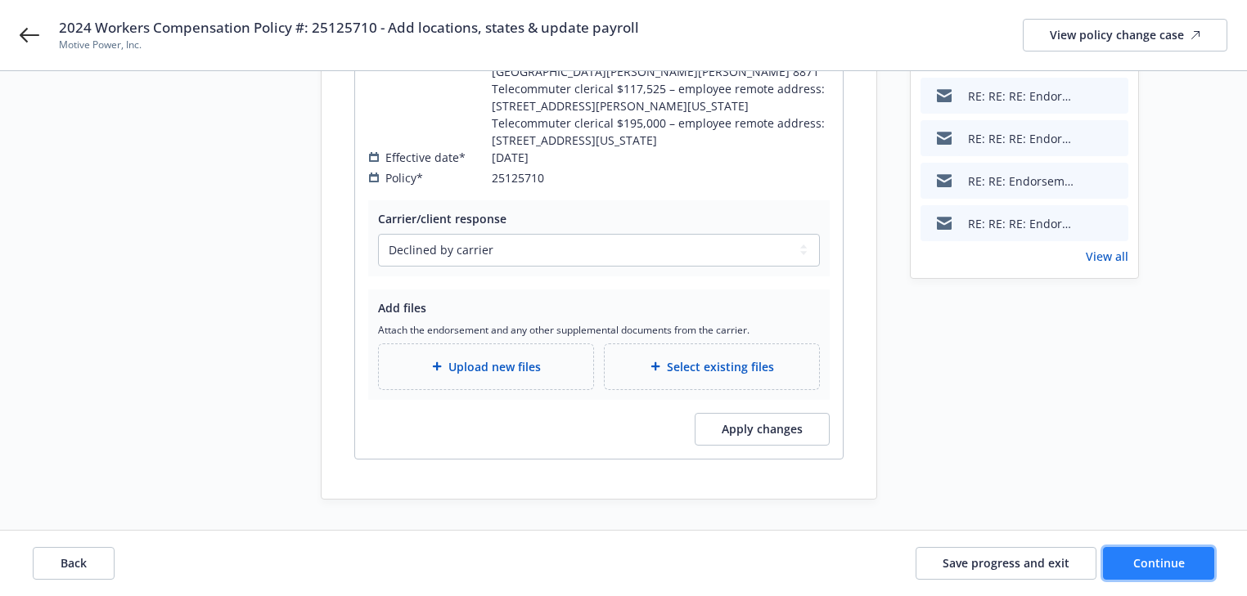
click at [1156, 571] on button "Continue" at bounding box center [1158, 563] width 111 height 33
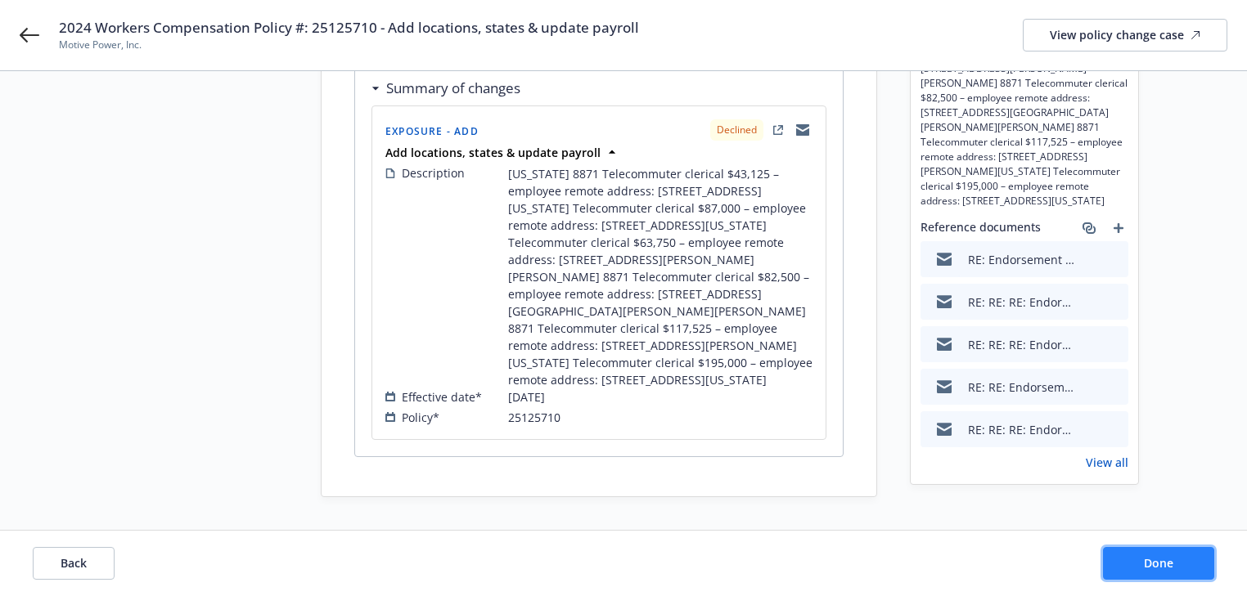
click at [1156, 571] on button "Done" at bounding box center [1158, 563] width 111 height 33
